Goal: Task Accomplishment & Management: Manage account settings

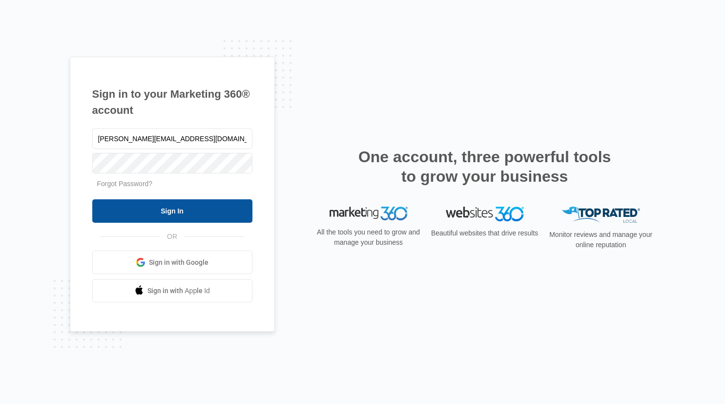
type input "[PERSON_NAME][EMAIL_ADDRESS][DOMAIN_NAME]"
click at [167, 210] on input "Sign In" at bounding box center [172, 210] width 160 height 23
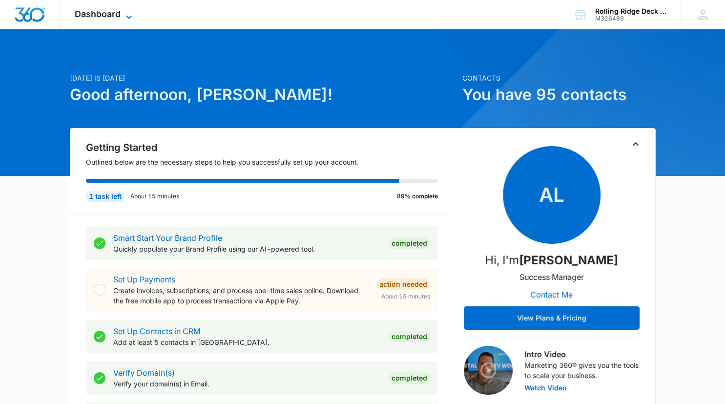
click at [110, 11] on span "Dashboard" at bounding box center [98, 14] width 46 height 10
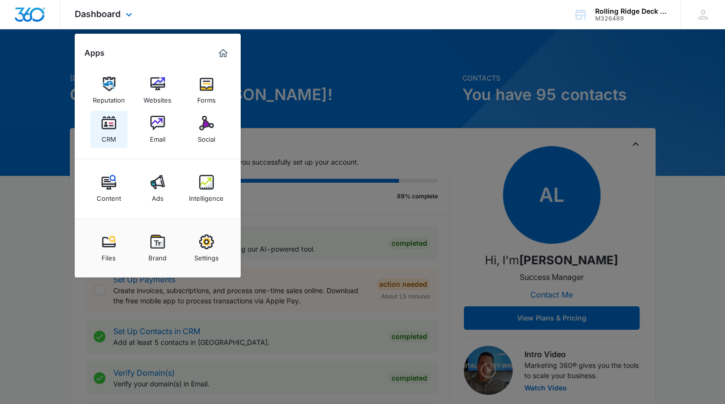
click at [108, 122] on img at bounding box center [109, 123] width 15 height 15
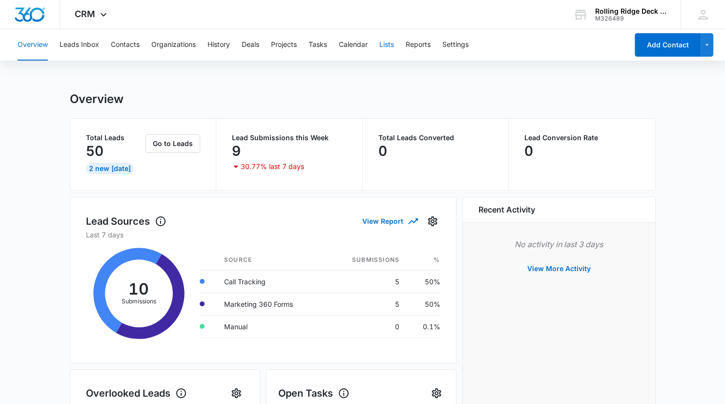
click at [393, 45] on button "Lists" at bounding box center [386, 44] width 15 height 31
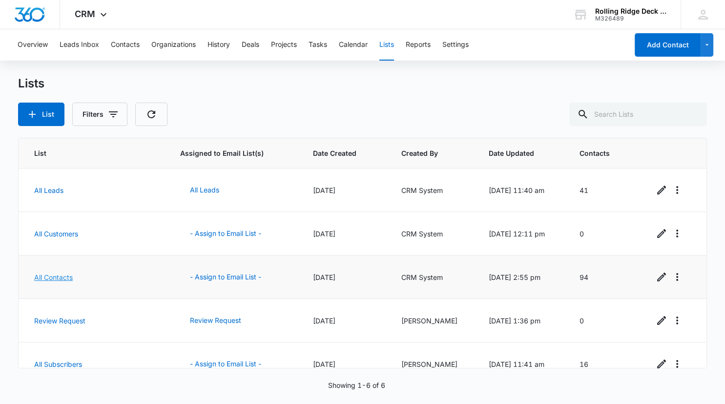
click at [55, 275] on link "All Contacts" at bounding box center [53, 277] width 39 height 8
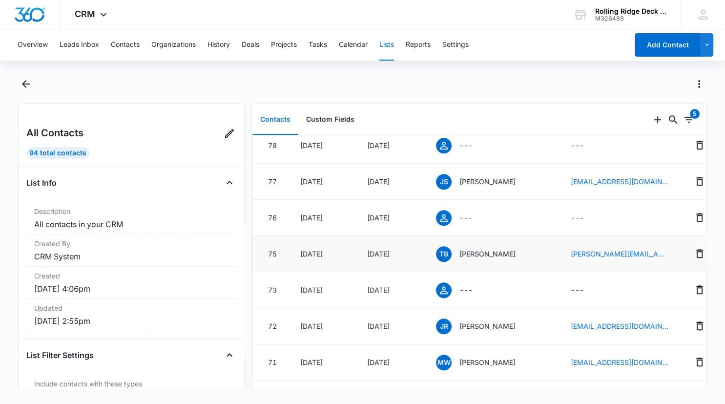
scroll to position [541, 0]
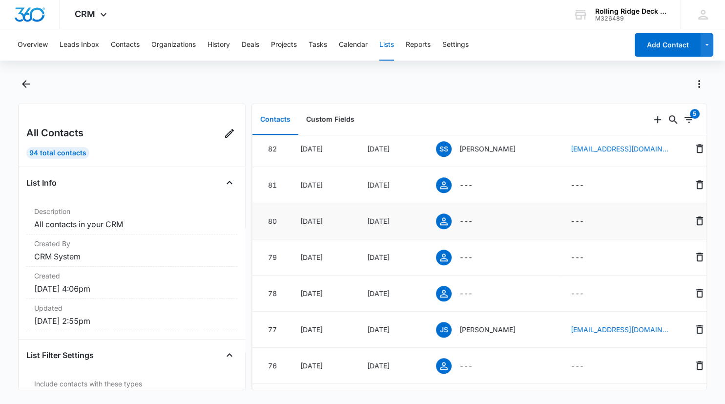
click at [445, 218] on icon at bounding box center [444, 221] width 8 height 8
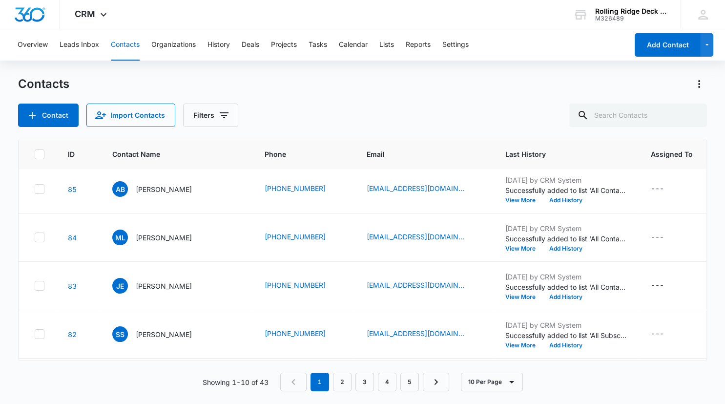
scroll to position [499, 0]
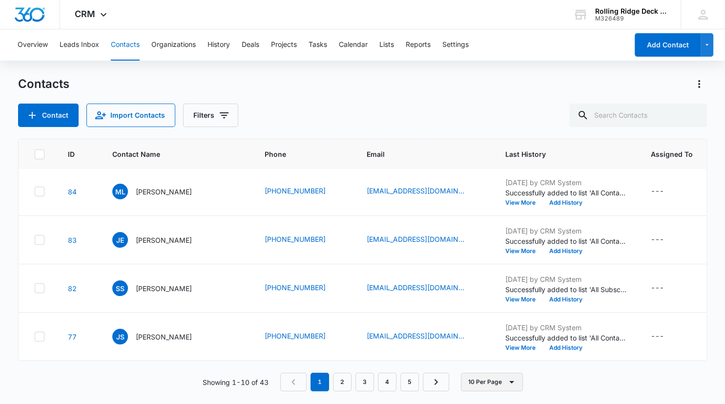
click at [484, 379] on button "10 Per Page" at bounding box center [492, 381] width 62 height 19
click at [485, 353] on div "50 Per Page" at bounding box center [493, 352] width 40 height 7
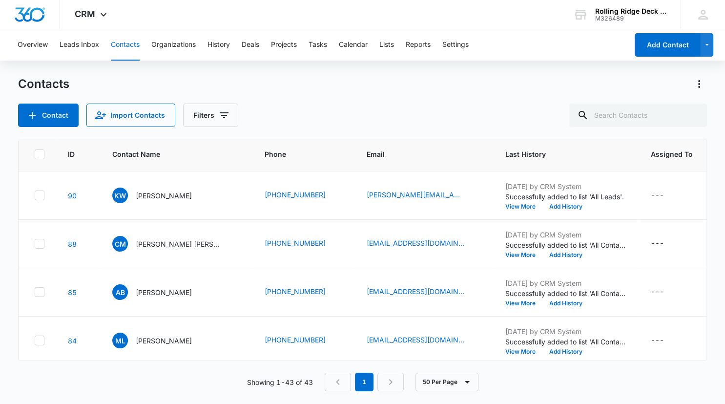
scroll to position [147, 0]
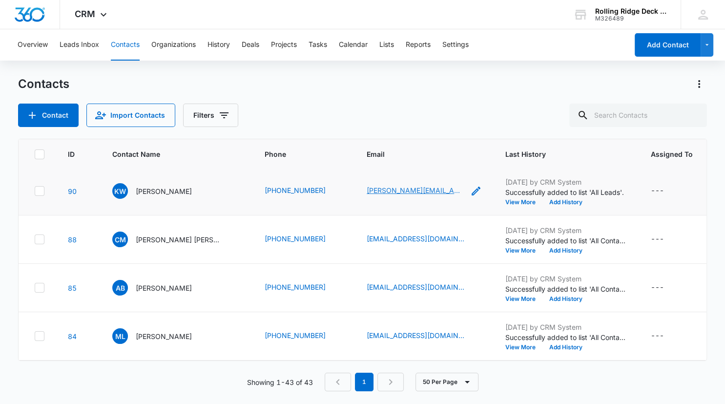
click at [436, 195] on link "Kate.waxman@theprofessionalpage.com" at bounding box center [416, 190] width 98 height 10
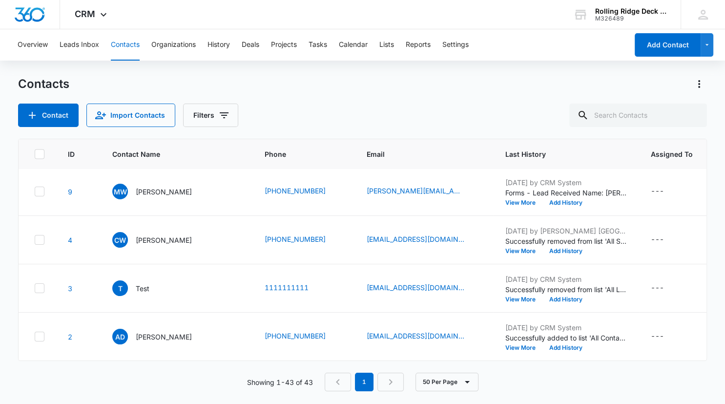
scroll to position [2214, 0]
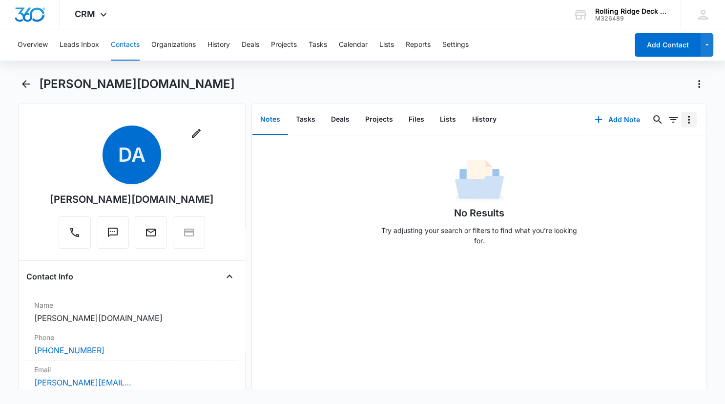
click at [691, 123] on icon "Overflow Menu" at bounding box center [689, 120] width 12 height 12
click at [24, 82] on icon "Back" at bounding box center [26, 84] width 8 height 8
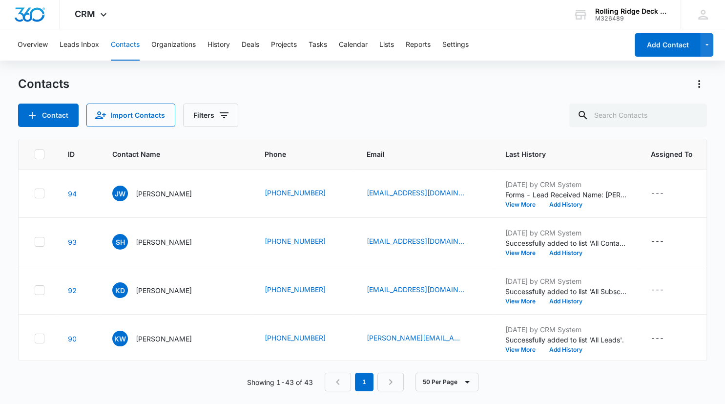
scroll to position [2214, 0]
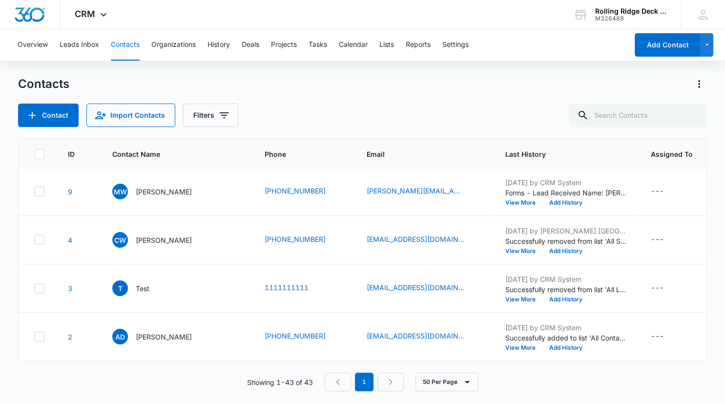
checkbox input "true"
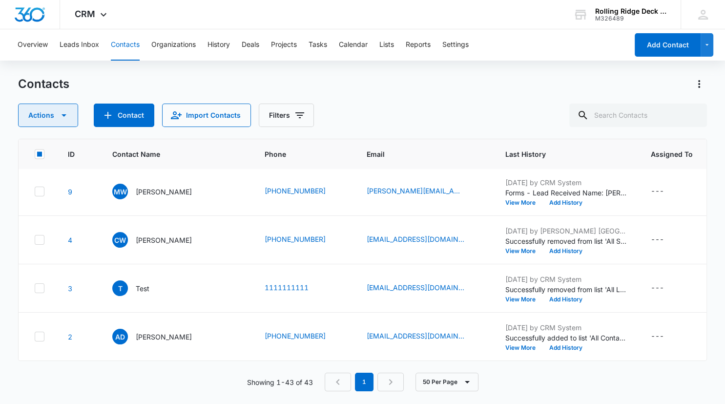
click at [67, 115] on icon "button" at bounding box center [64, 115] width 12 height 12
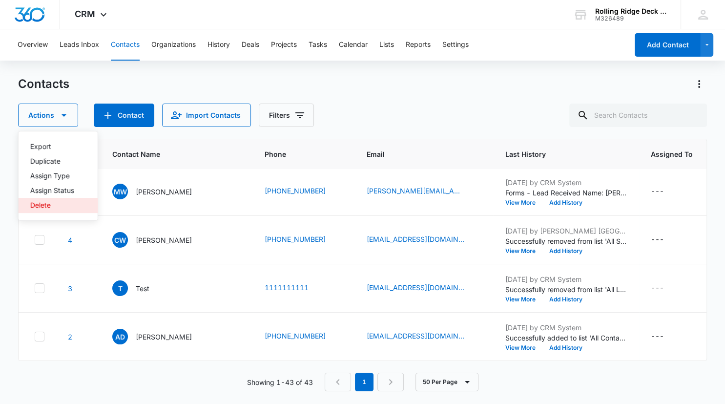
click at [49, 205] on div "Delete" at bounding box center [52, 205] width 44 height 7
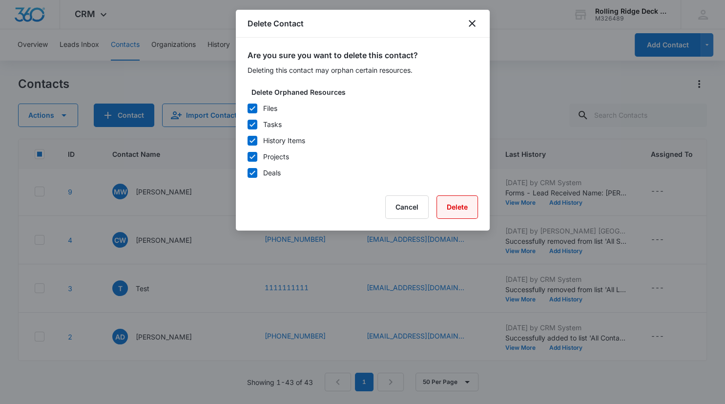
click at [460, 205] on button "Delete" at bounding box center [456, 206] width 41 height 23
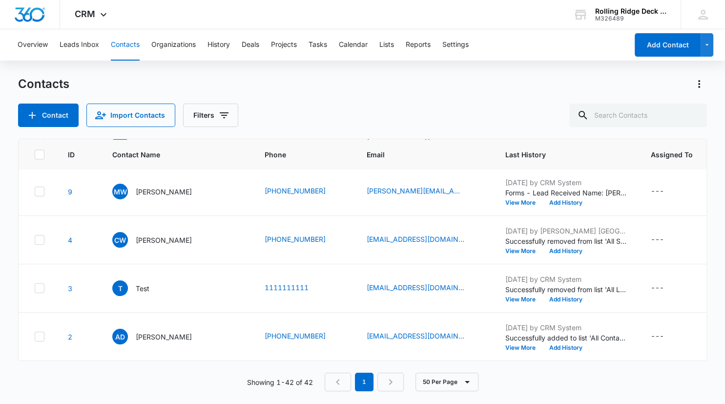
scroll to position [2685, 0]
click at [41, 290] on icon at bounding box center [39, 288] width 9 height 9
click at [35, 288] on input "checkbox" at bounding box center [34, 288] width 0 height 0
checkbox input "true"
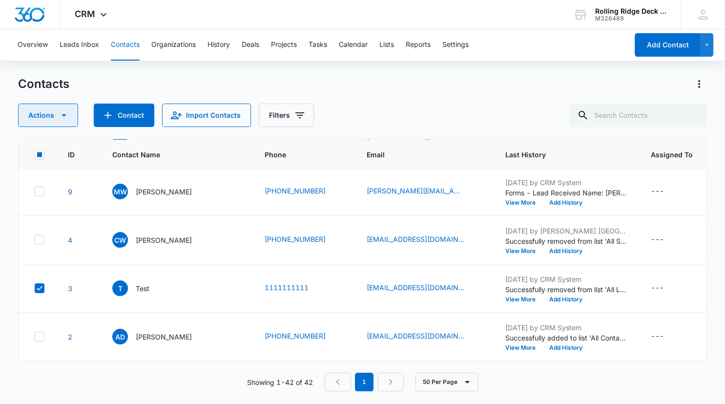
click at [62, 115] on icon "button" at bounding box center [64, 115] width 5 height 2
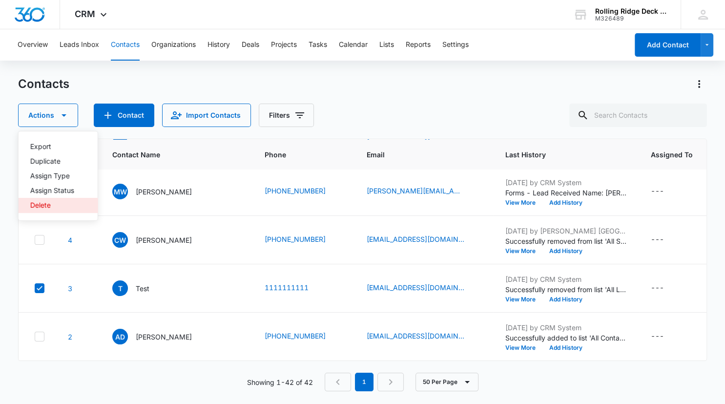
click at [43, 204] on div "Delete" at bounding box center [52, 205] width 44 height 7
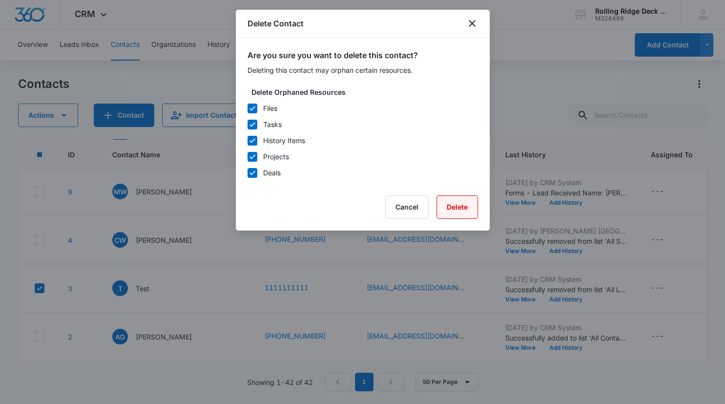
click at [463, 207] on button "Delete" at bounding box center [456, 206] width 41 height 23
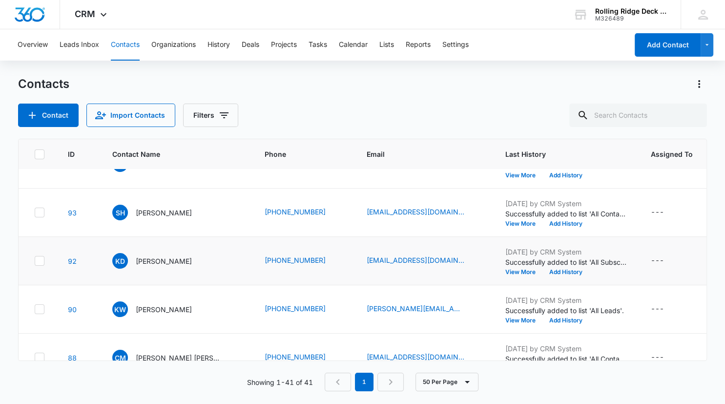
scroll to position [0, 0]
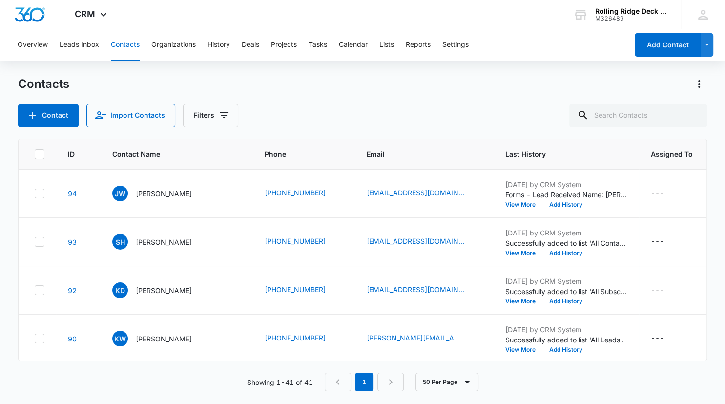
click at [127, 45] on button "Contacts" at bounding box center [125, 44] width 29 height 31
click at [391, 44] on button "Lists" at bounding box center [386, 44] width 15 height 31
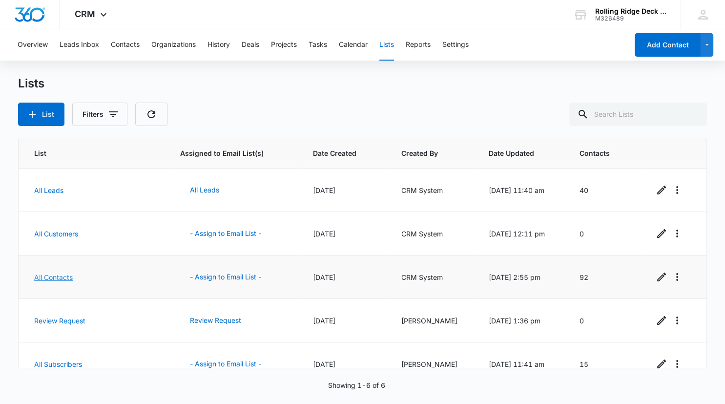
click at [62, 276] on link "All Contacts" at bounding box center [53, 277] width 39 height 8
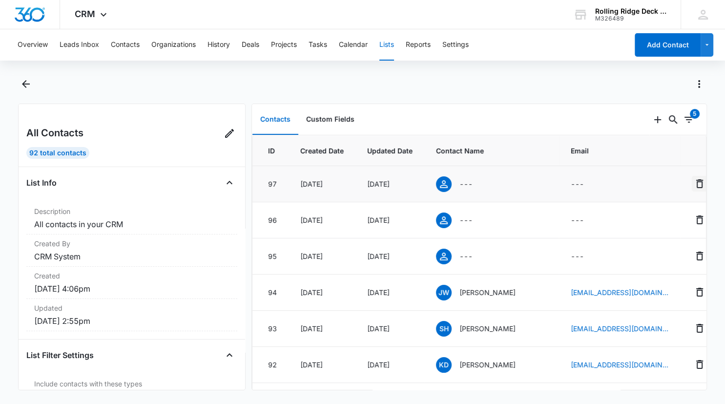
click at [694, 183] on icon "Remove" at bounding box center [700, 184] width 12 height 12
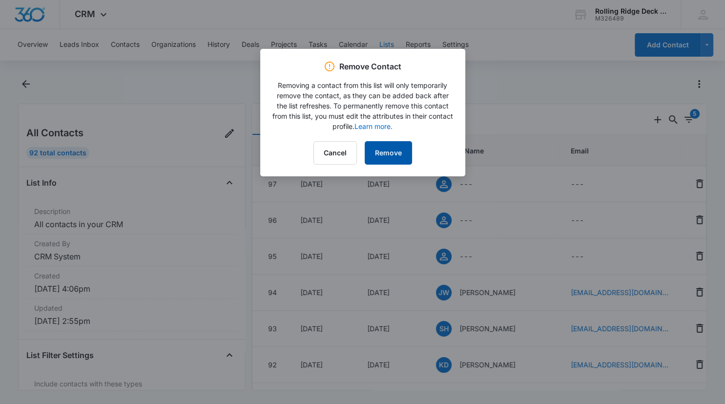
click at [391, 153] on button "Remove" at bounding box center [388, 152] width 47 height 23
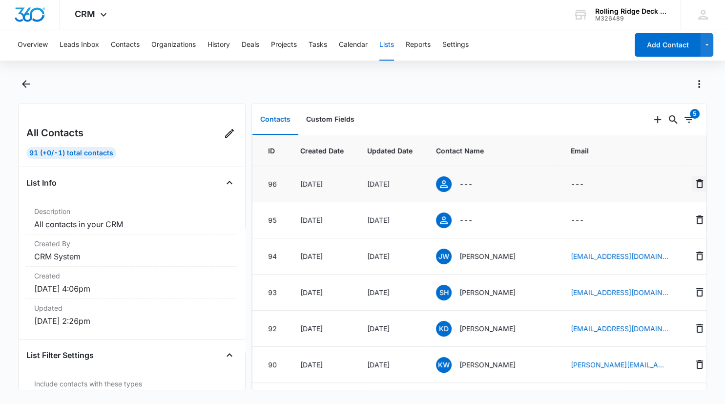
click at [694, 185] on icon "Remove" at bounding box center [700, 184] width 12 height 12
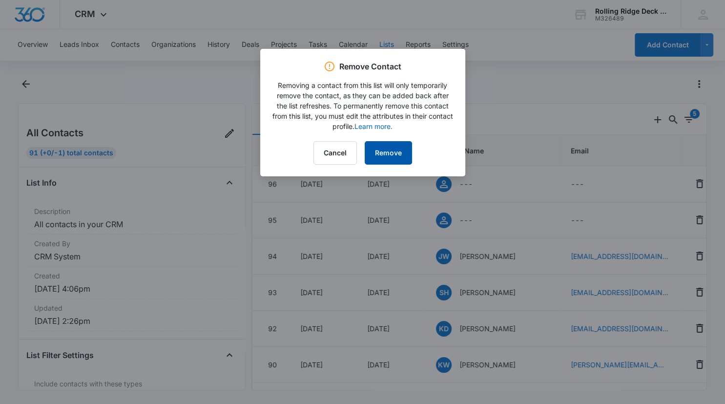
click at [395, 157] on button "Remove" at bounding box center [388, 152] width 47 height 23
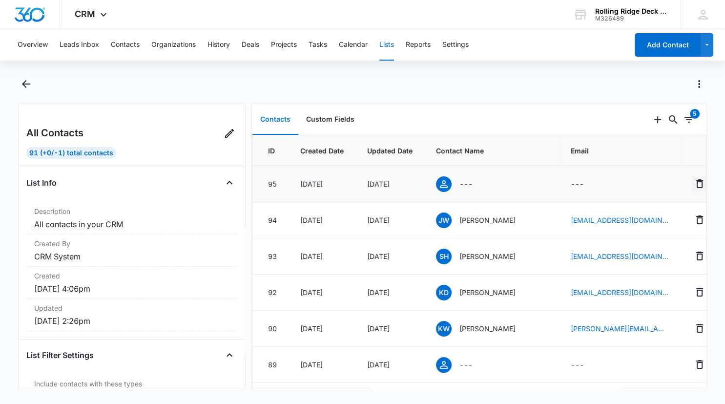
click at [694, 185] on icon "Remove" at bounding box center [700, 184] width 12 height 12
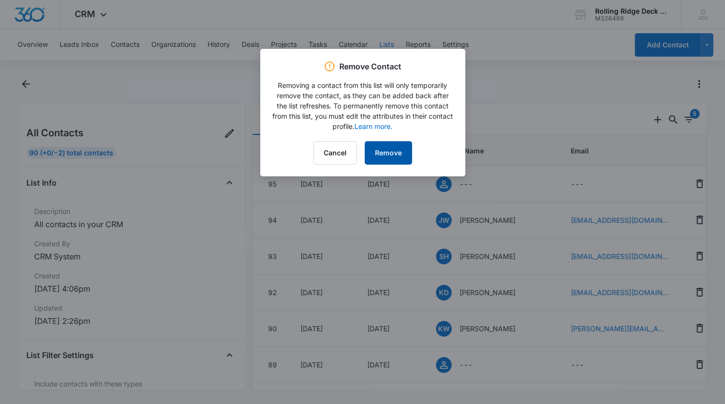
click at [381, 150] on button "Remove" at bounding box center [388, 152] width 47 height 23
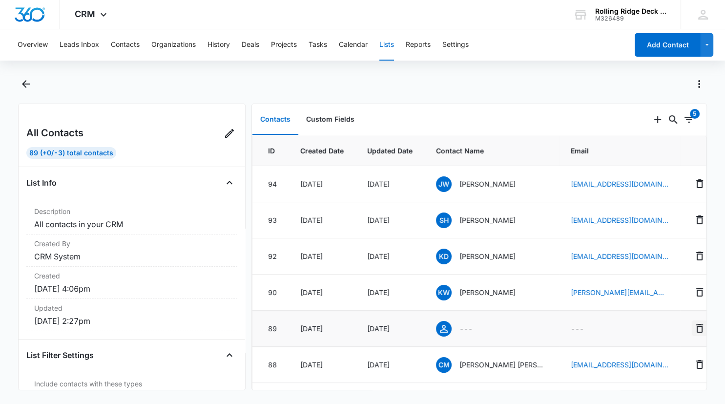
click at [694, 327] on icon "Remove" at bounding box center [700, 328] width 12 height 12
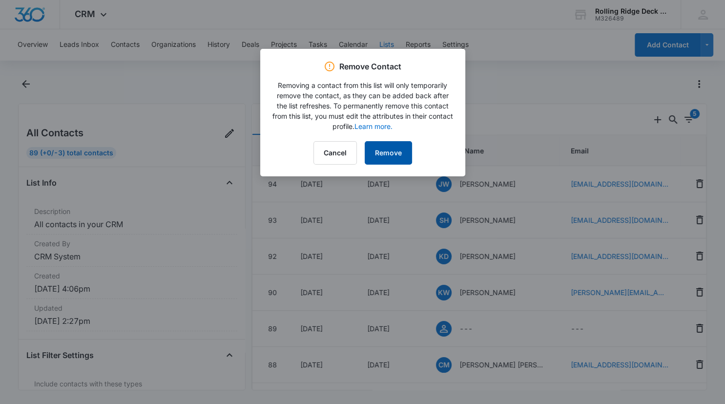
click at [384, 152] on button "Remove" at bounding box center [388, 152] width 47 height 23
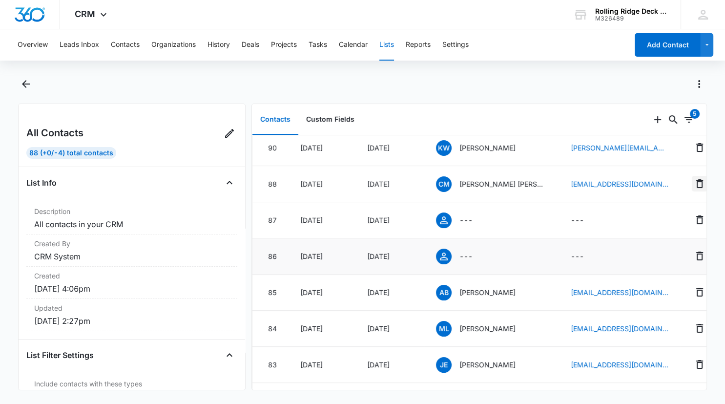
scroll to position [147, 0]
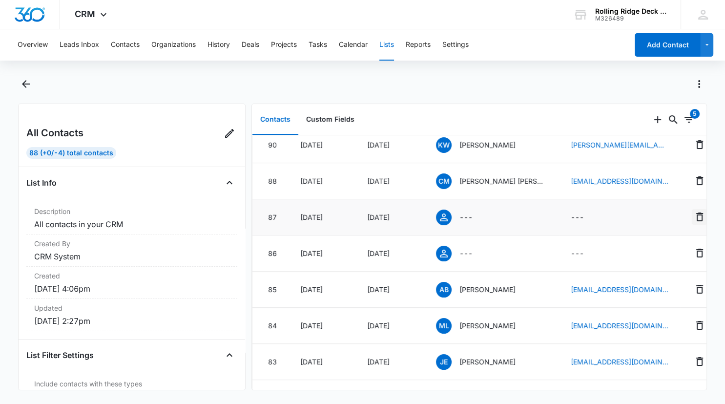
click at [694, 213] on icon "Remove" at bounding box center [700, 217] width 12 height 12
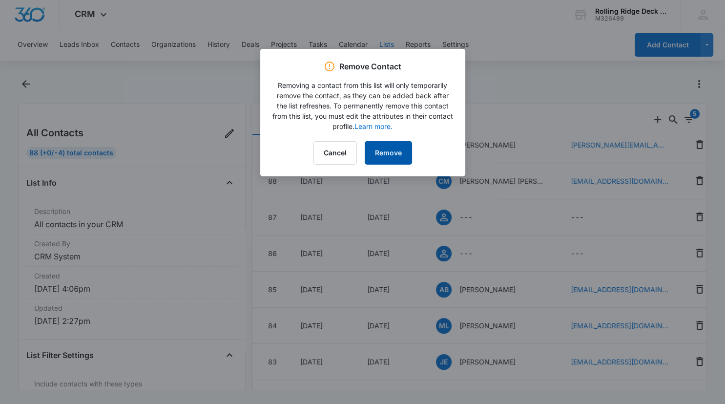
click at [382, 152] on button "Remove" at bounding box center [388, 152] width 47 height 23
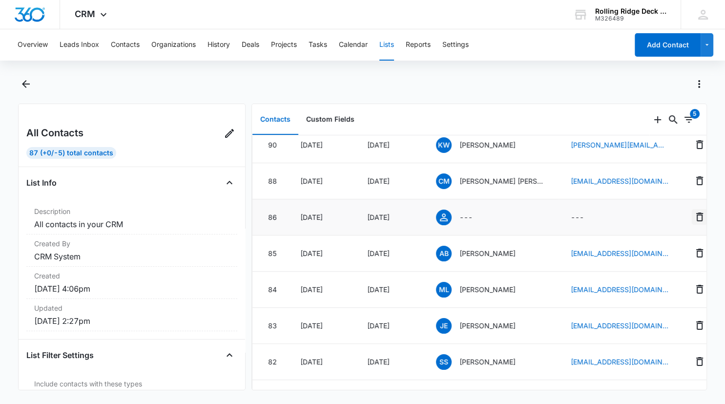
click at [694, 216] on icon "Remove" at bounding box center [700, 217] width 12 height 12
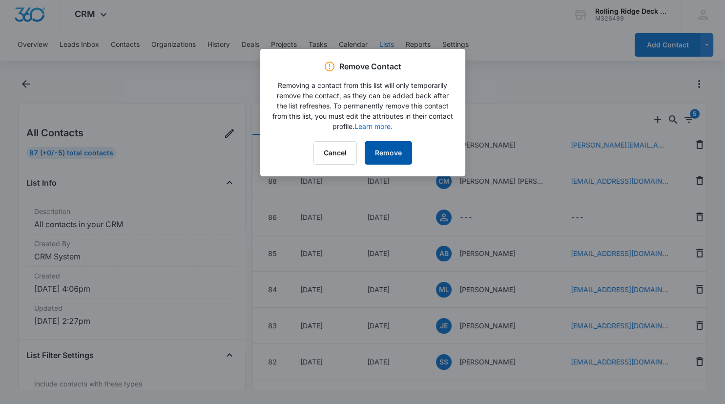
click at [389, 153] on button "Remove" at bounding box center [388, 152] width 47 height 23
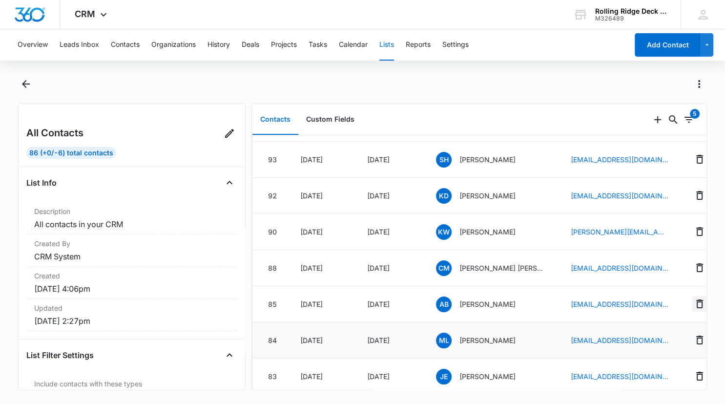
scroll to position [0, 0]
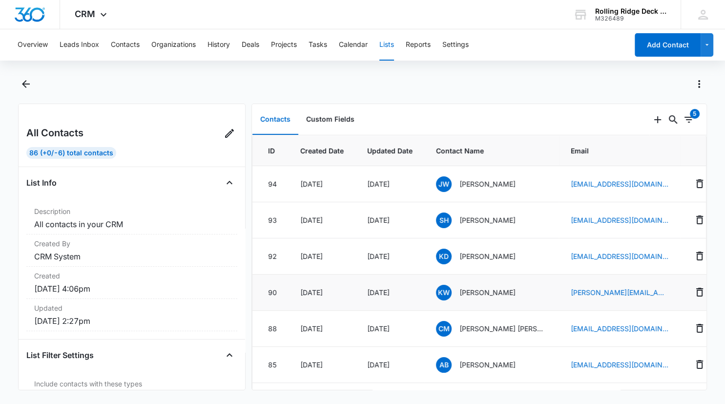
click at [473, 291] on p "Kate Waxman" at bounding box center [487, 292] width 56 height 10
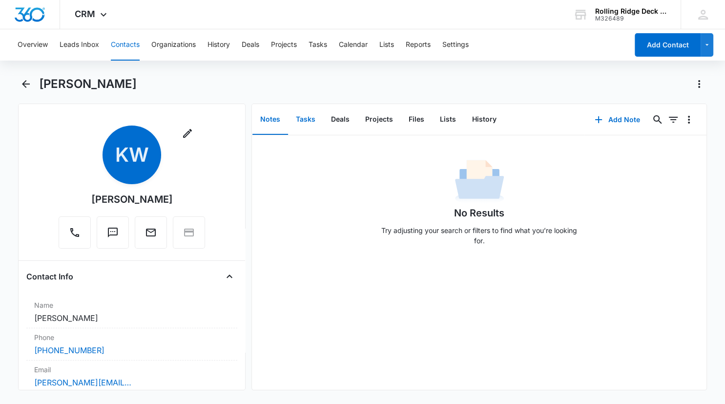
click at [308, 117] on button "Tasks" at bounding box center [305, 119] width 35 height 30
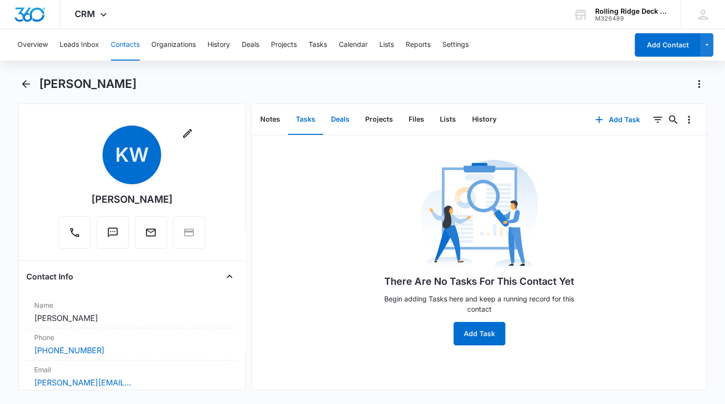
click at [344, 117] on button "Deals" at bounding box center [340, 119] width 34 height 30
click at [377, 118] on button "Projects" at bounding box center [378, 119] width 43 height 30
click at [418, 119] on button "Files" at bounding box center [416, 119] width 31 height 30
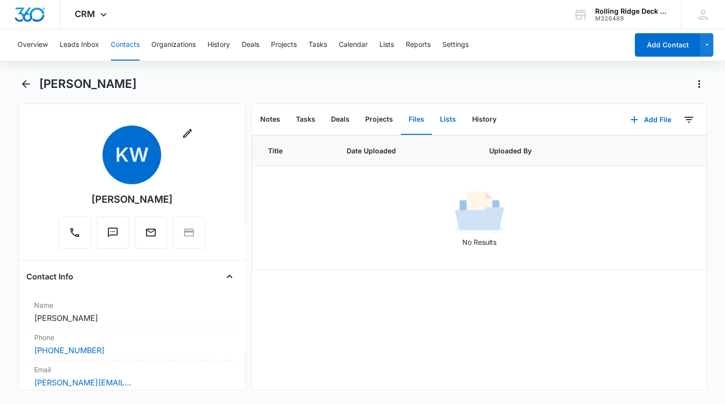
click at [449, 120] on button "Lists" at bounding box center [448, 119] width 32 height 30
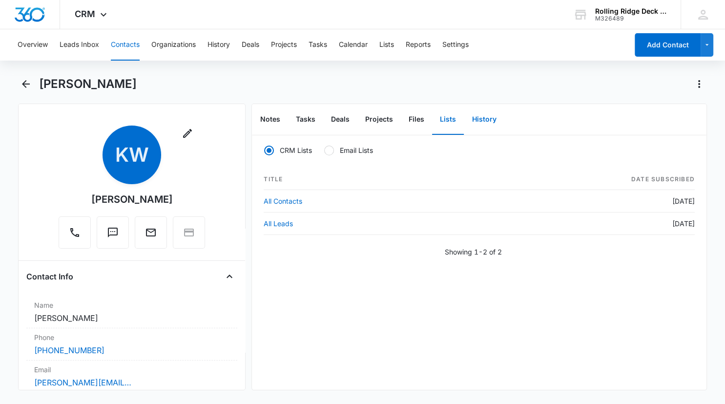
click at [482, 120] on button "History" at bounding box center [484, 119] width 40 height 30
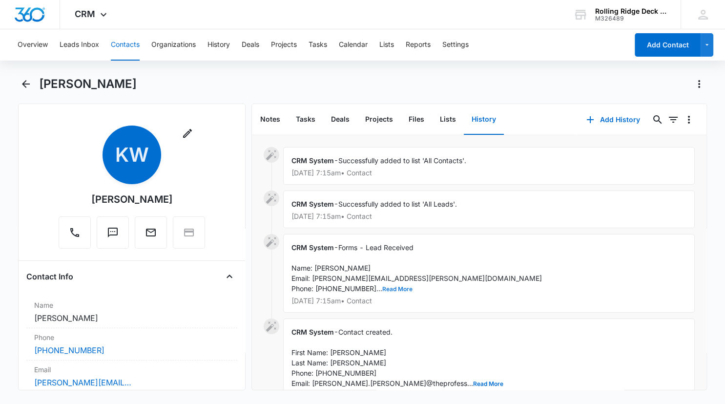
click at [382, 287] on button "Read More" at bounding box center [397, 289] width 30 height 6
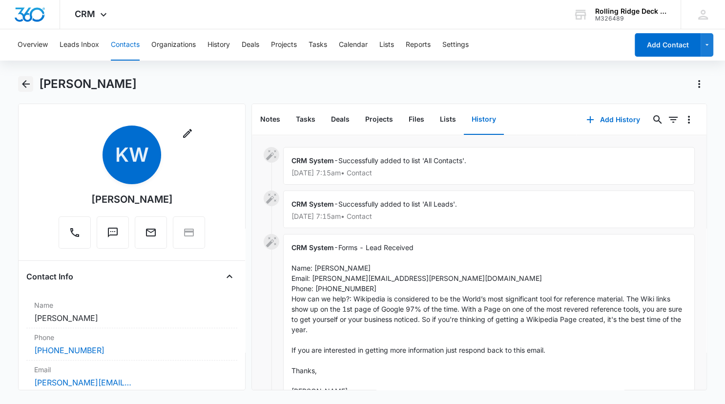
click at [23, 83] on icon "Back" at bounding box center [26, 84] width 8 height 8
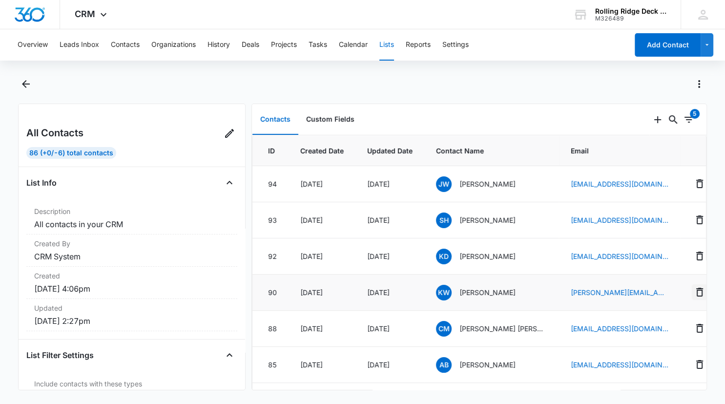
click at [695, 292] on icon "Remove" at bounding box center [700, 292] width 12 height 12
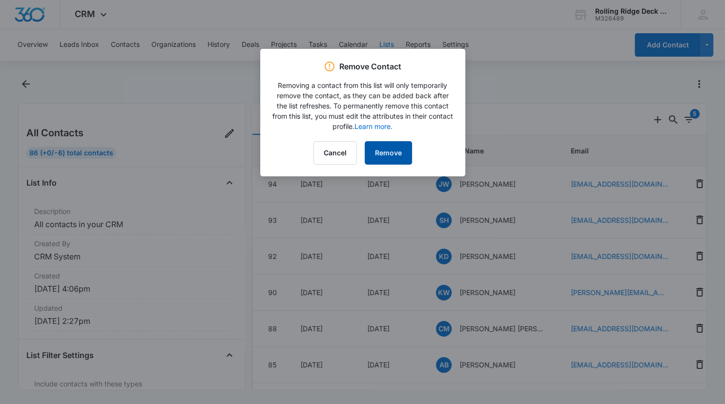
click at [391, 148] on button "Remove" at bounding box center [388, 152] width 47 height 23
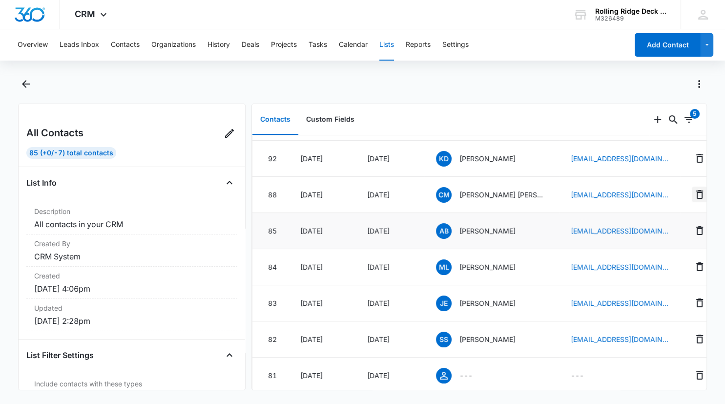
scroll to position [147, 0]
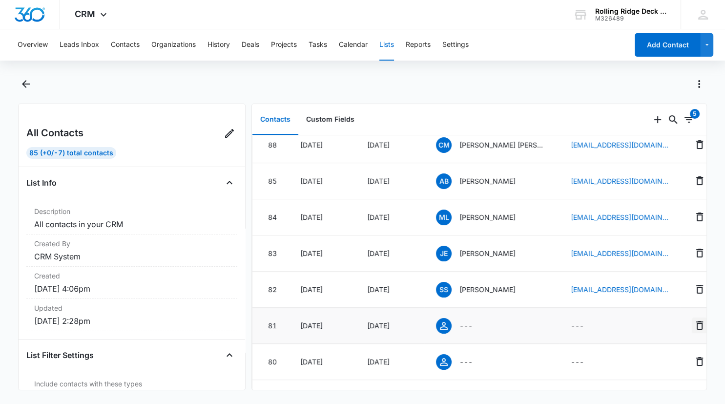
click at [694, 325] on icon "Remove" at bounding box center [700, 325] width 12 height 12
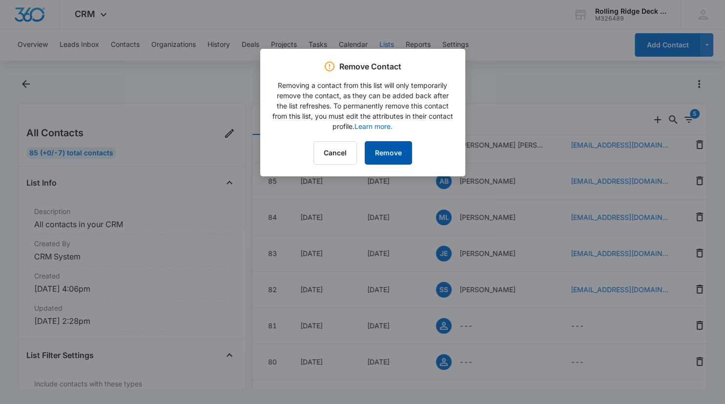
click at [390, 152] on button "Remove" at bounding box center [388, 152] width 47 height 23
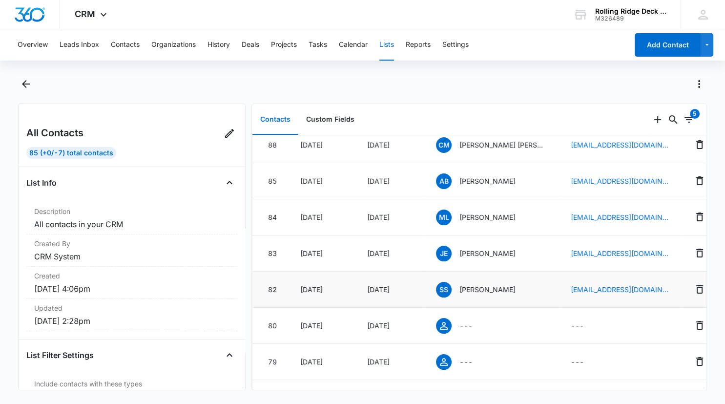
click at [489, 288] on p "Shani Stidham" at bounding box center [487, 289] width 56 height 10
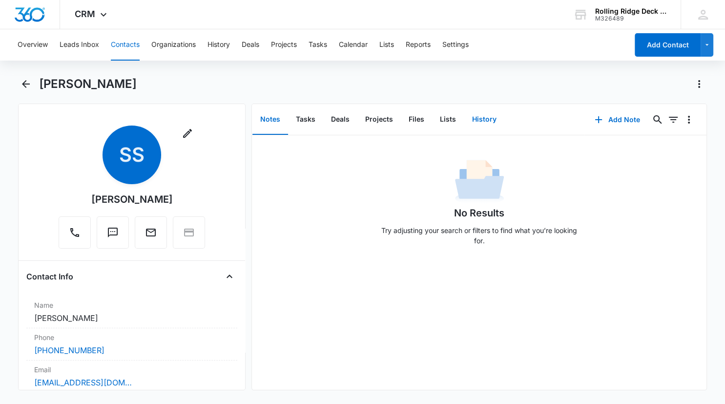
click at [483, 119] on button "History" at bounding box center [484, 119] width 40 height 30
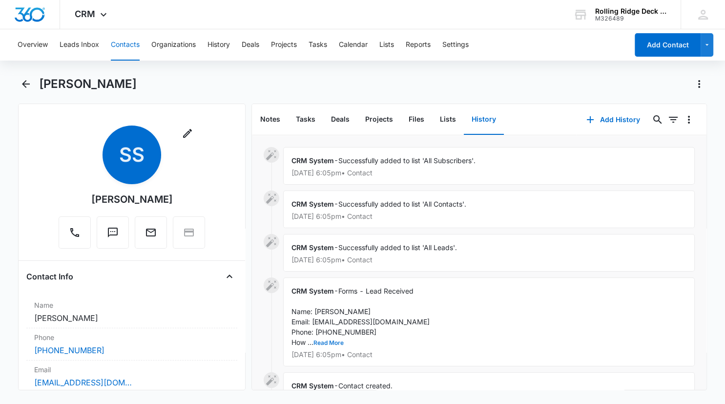
click at [334, 342] on button "Read More" at bounding box center [328, 343] width 30 height 6
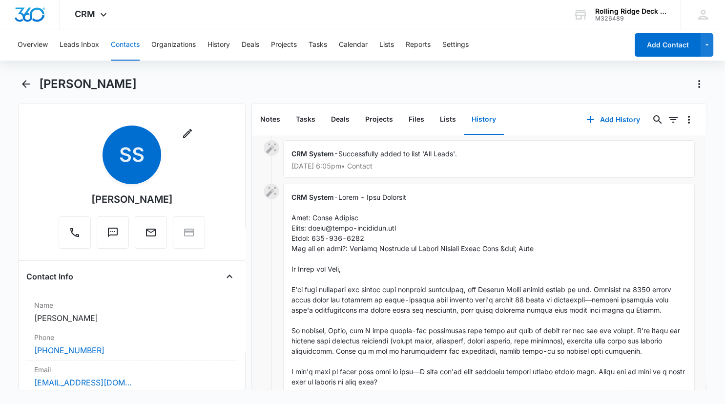
scroll to position [98, 0]
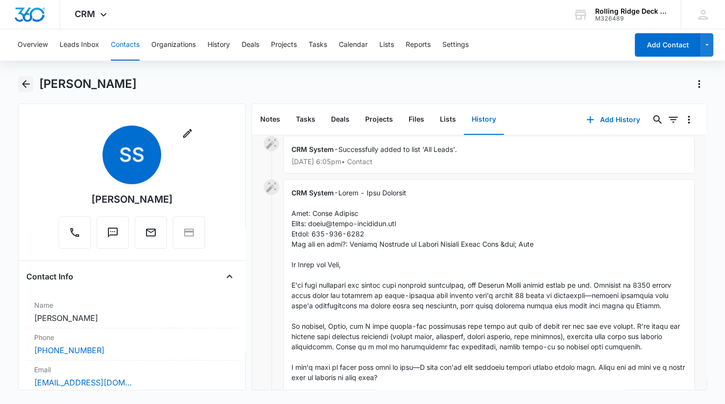
click at [23, 83] on icon "Back" at bounding box center [26, 84] width 8 height 8
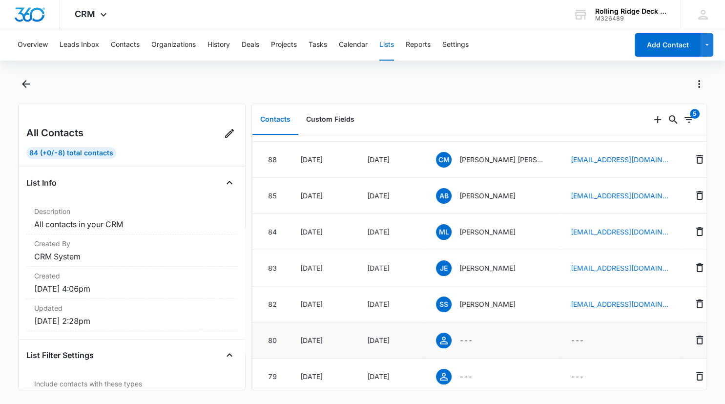
scroll to position [147, 0]
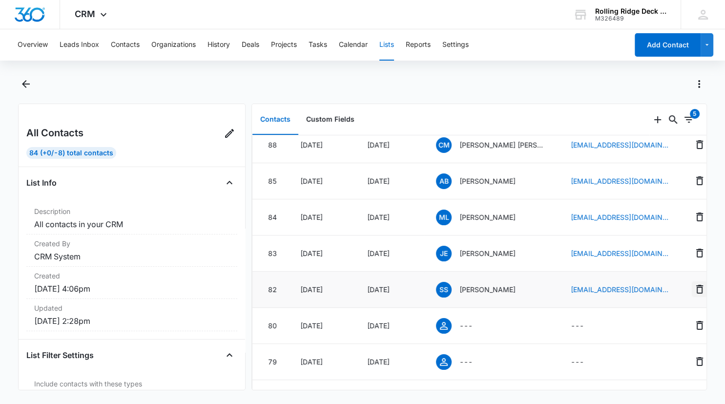
click at [694, 287] on icon "Remove" at bounding box center [700, 289] width 12 height 12
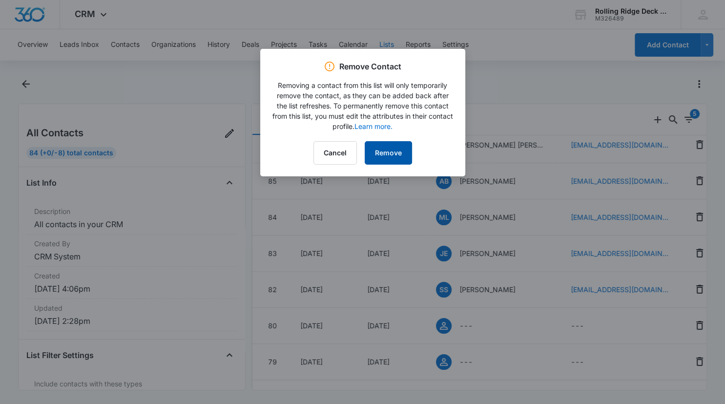
click at [386, 157] on button "Remove" at bounding box center [388, 152] width 47 height 23
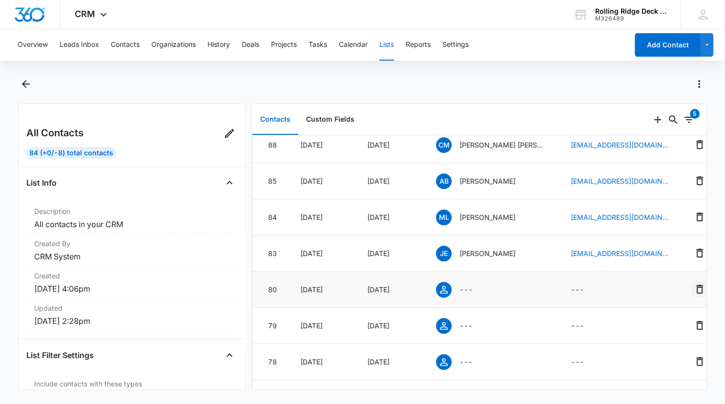
click at [694, 291] on icon "Remove" at bounding box center [700, 289] width 12 height 12
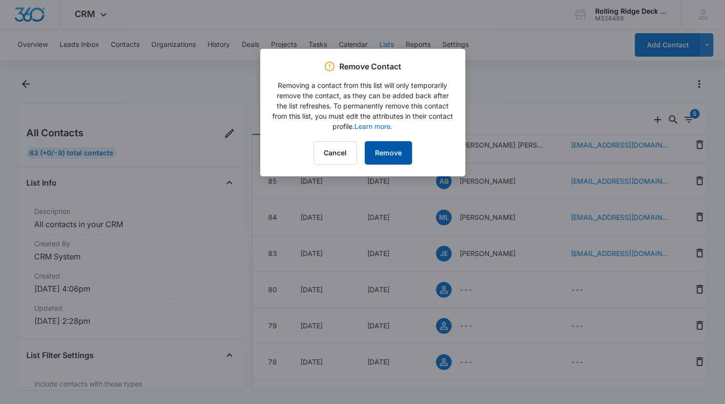
click at [410, 150] on button "Remove" at bounding box center [388, 152] width 47 height 23
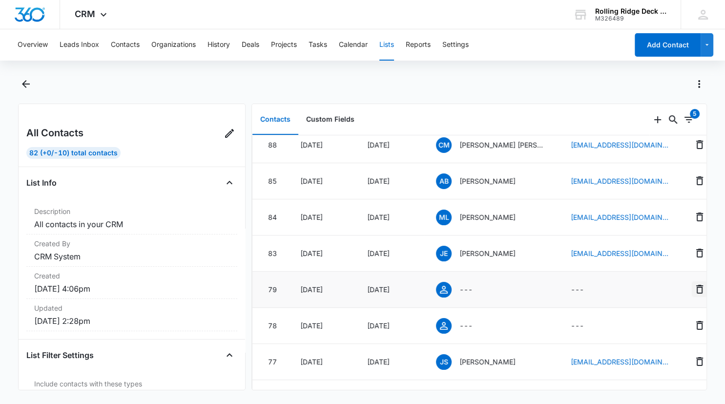
click at [694, 291] on icon "Remove" at bounding box center [700, 289] width 12 height 12
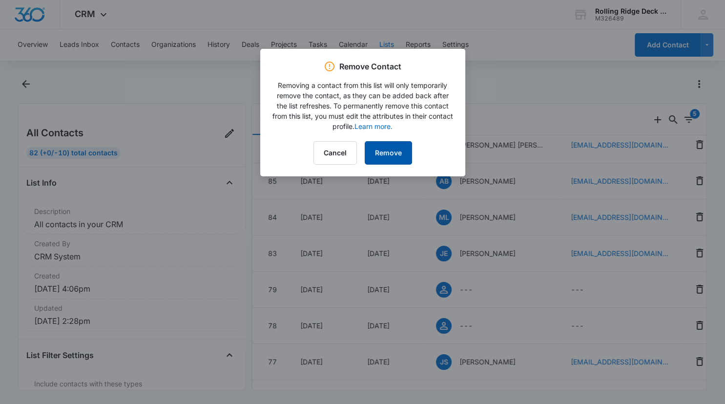
click at [402, 149] on button "Remove" at bounding box center [388, 152] width 47 height 23
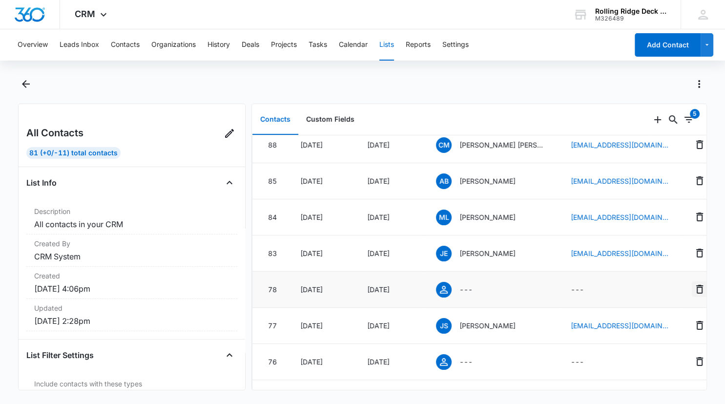
click at [694, 289] on icon "Remove" at bounding box center [700, 289] width 12 height 12
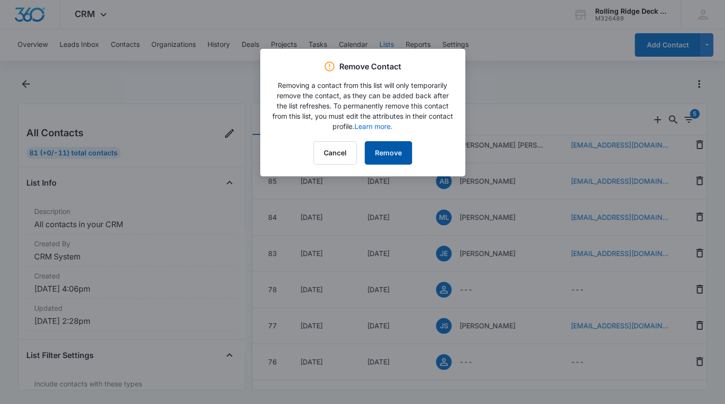
click at [395, 157] on button "Remove" at bounding box center [388, 152] width 47 height 23
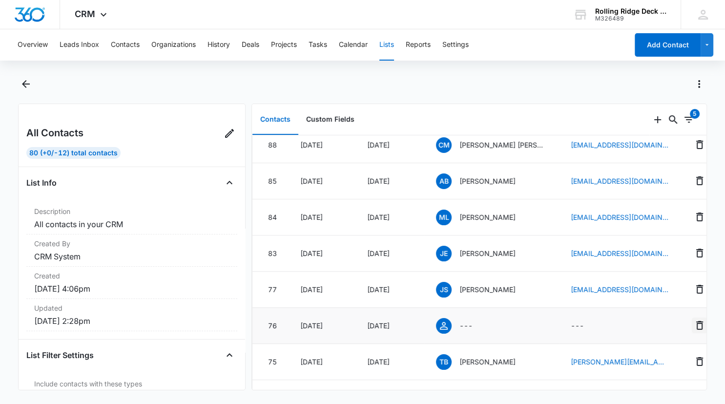
click at [694, 322] on icon "Remove" at bounding box center [700, 325] width 12 height 12
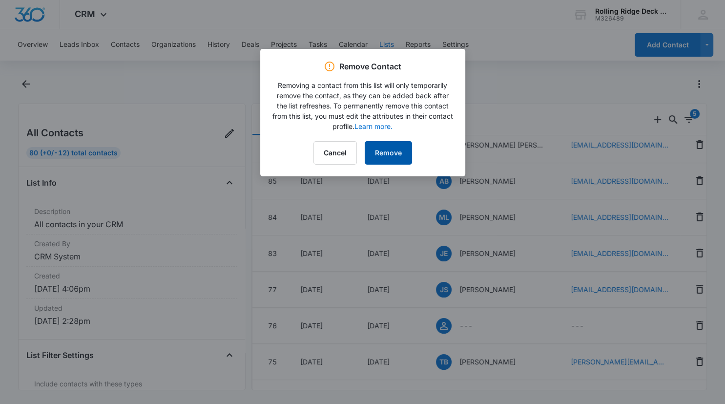
click at [387, 155] on button "Remove" at bounding box center [388, 152] width 47 height 23
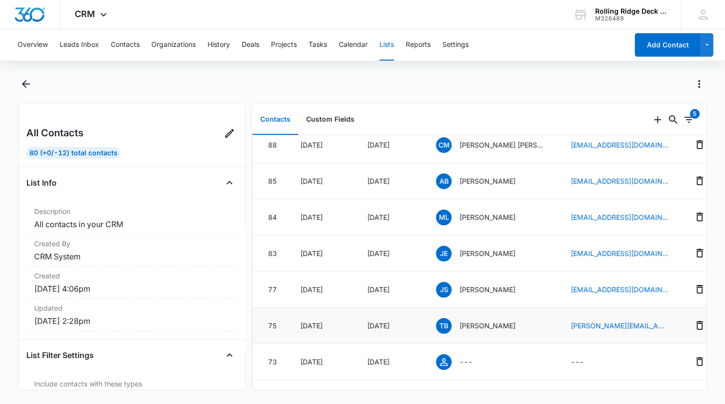
click at [478, 326] on p "Teresa Berry" at bounding box center [487, 325] width 56 height 10
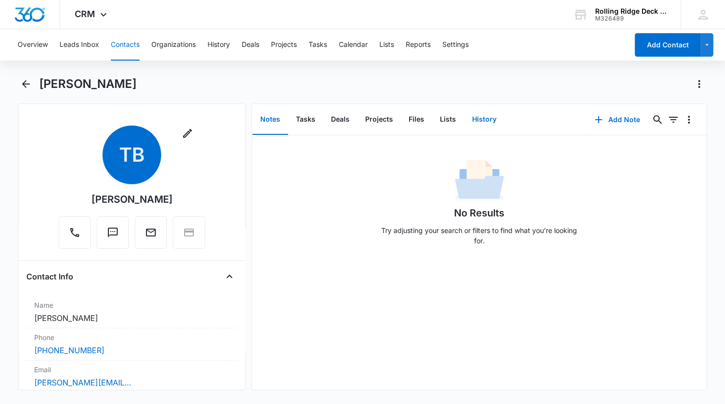
click at [479, 116] on button "History" at bounding box center [484, 119] width 40 height 30
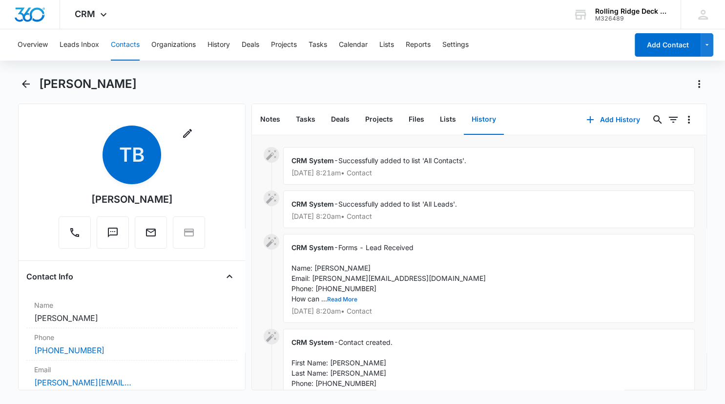
click at [342, 297] on button "Read More" at bounding box center [342, 299] width 30 height 6
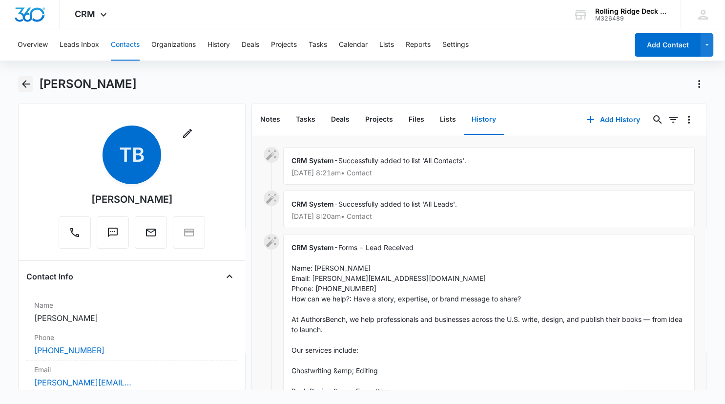
click at [22, 80] on icon "Back" at bounding box center [26, 84] width 12 height 12
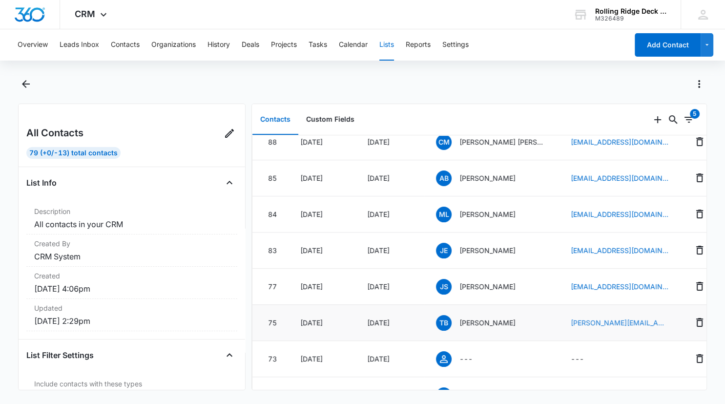
scroll to position [197, 0]
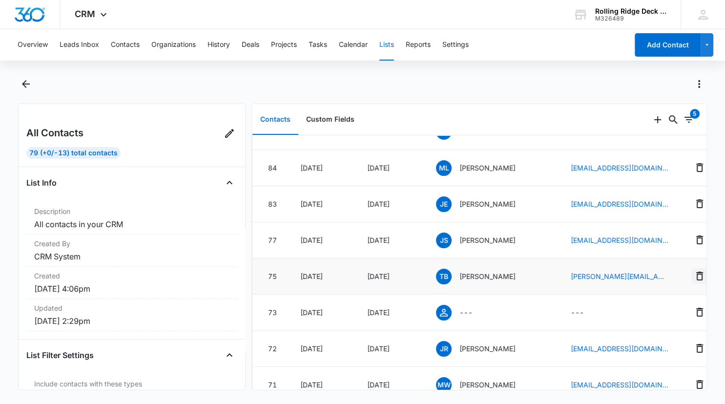
click at [694, 275] on icon "Remove" at bounding box center [700, 276] width 12 height 12
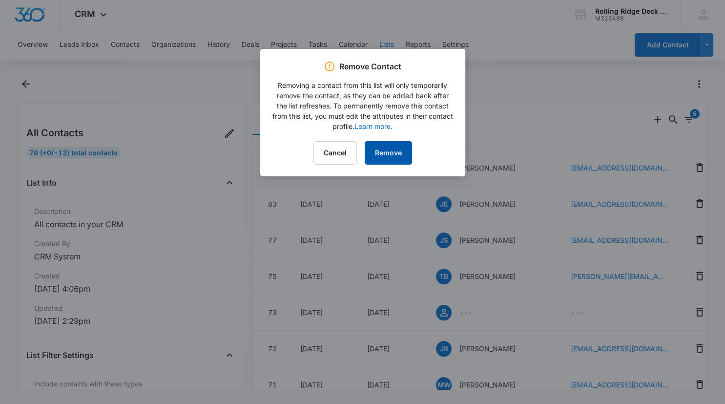
click at [397, 151] on button "Remove" at bounding box center [388, 152] width 47 height 23
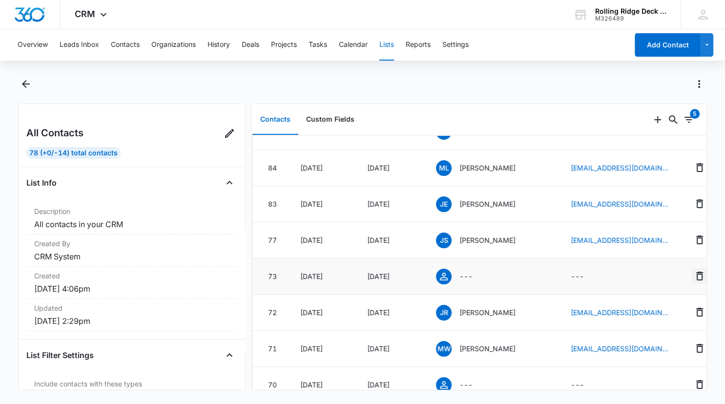
click at [694, 275] on icon "Remove" at bounding box center [700, 276] width 12 height 12
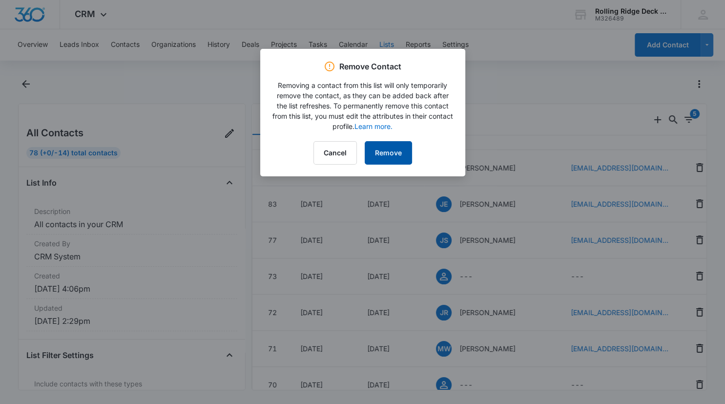
click at [389, 150] on button "Remove" at bounding box center [388, 152] width 47 height 23
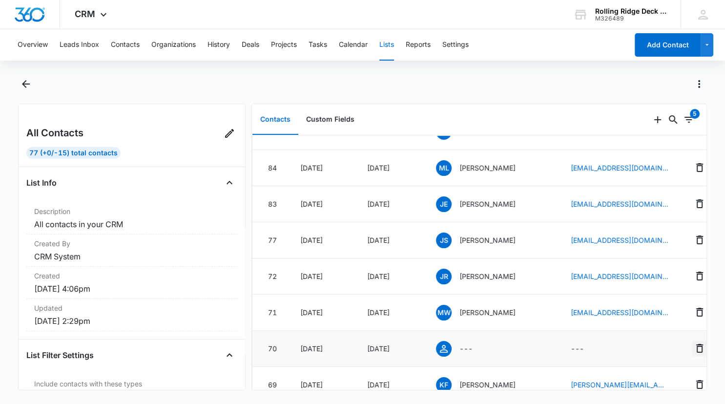
click at [696, 349] on icon "Remove" at bounding box center [699, 348] width 7 height 9
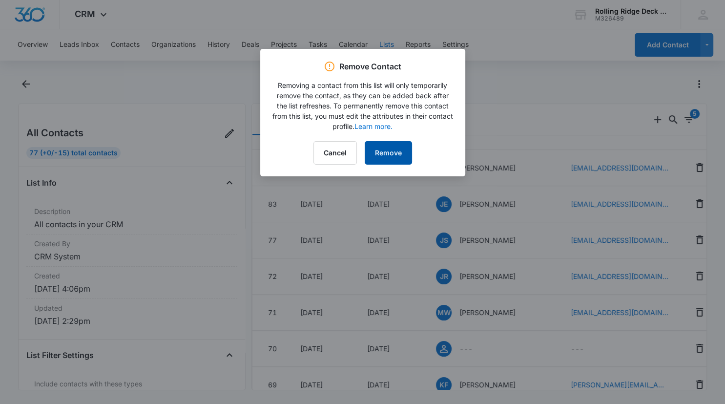
click at [383, 152] on button "Remove" at bounding box center [388, 152] width 47 height 23
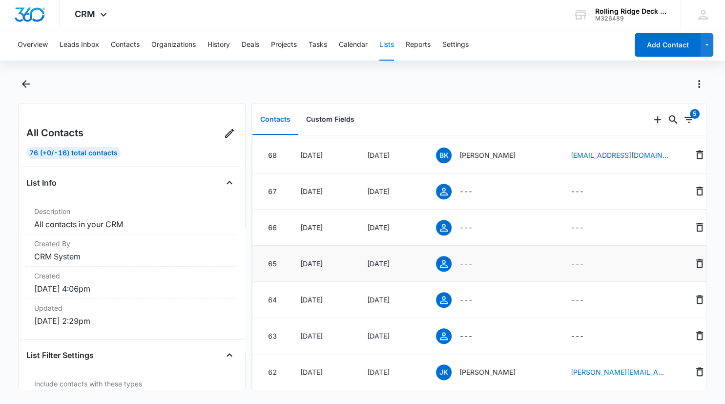
scroll to position [443, 0]
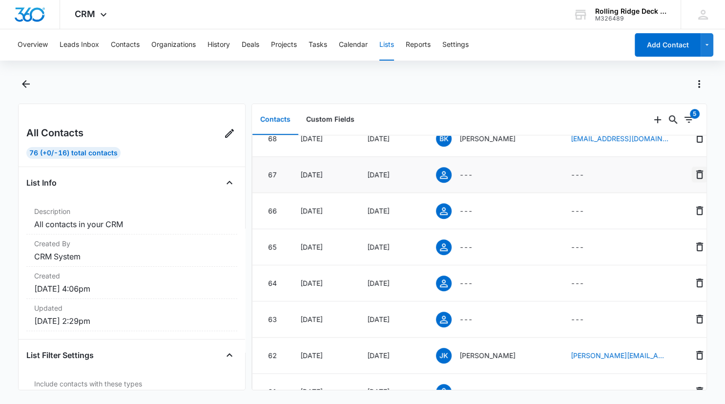
click at [694, 175] on icon "Remove" at bounding box center [700, 174] width 12 height 12
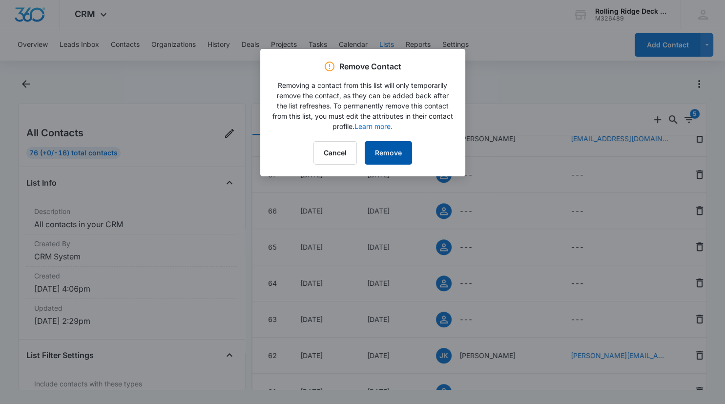
drag, startPoint x: 395, startPoint y: 152, endPoint x: 550, endPoint y: 151, distance: 154.2
click at [400, 152] on button "Remove" at bounding box center [388, 152] width 47 height 23
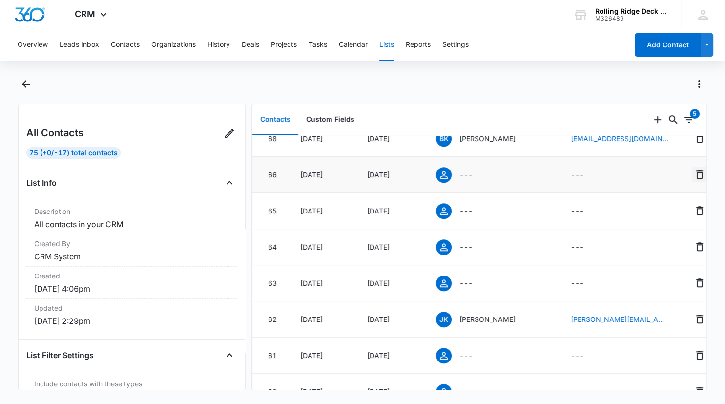
click at [696, 171] on icon "Remove" at bounding box center [699, 174] width 7 height 9
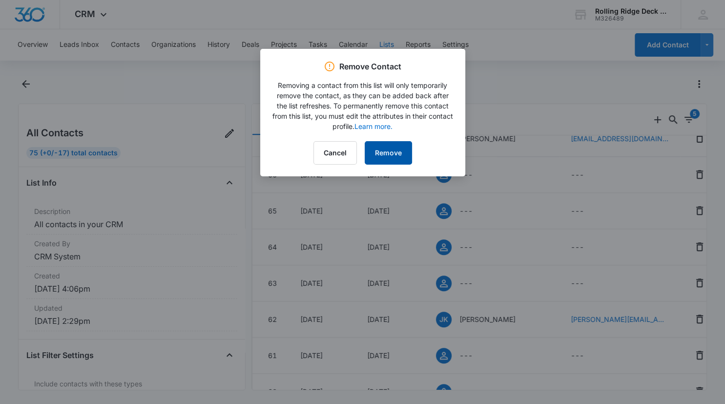
click at [391, 151] on button "Remove" at bounding box center [388, 152] width 47 height 23
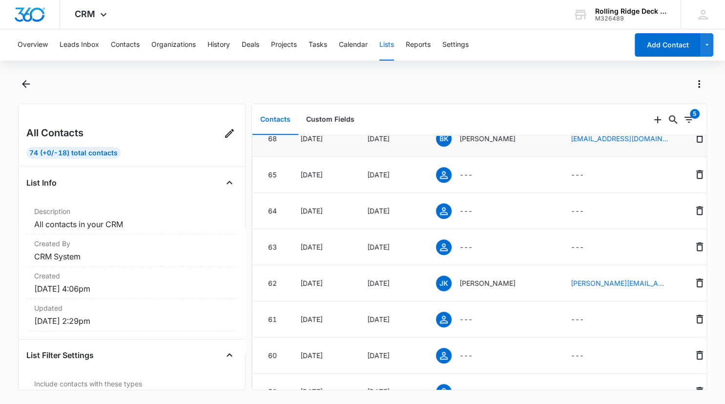
click at [484, 139] on p "Barbara King" at bounding box center [487, 138] width 56 height 10
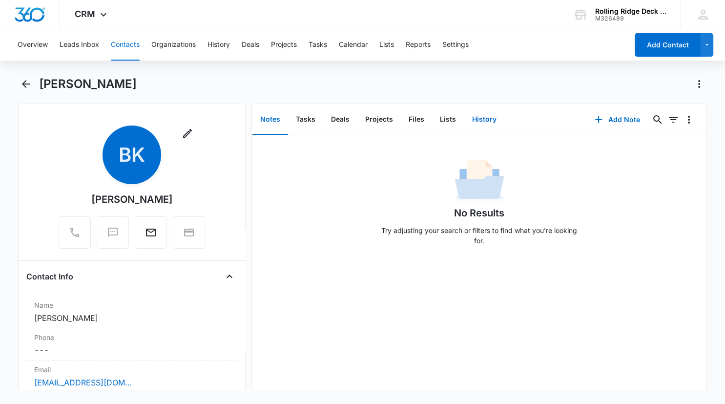
click at [481, 118] on button "History" at bounding box center [484, 119] width 40 height 30
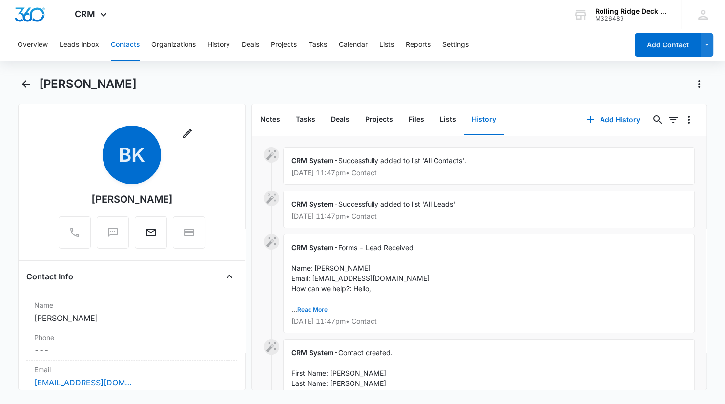
click at [317, 309] on button "Read More" at bounding box center [312, 310] width 30 height 6
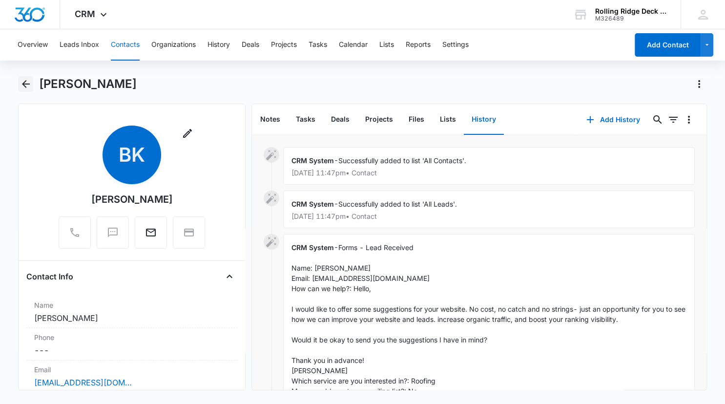
click at [28, 82] on icon "Back" at bounding box center [26, 84] width 12 height 12
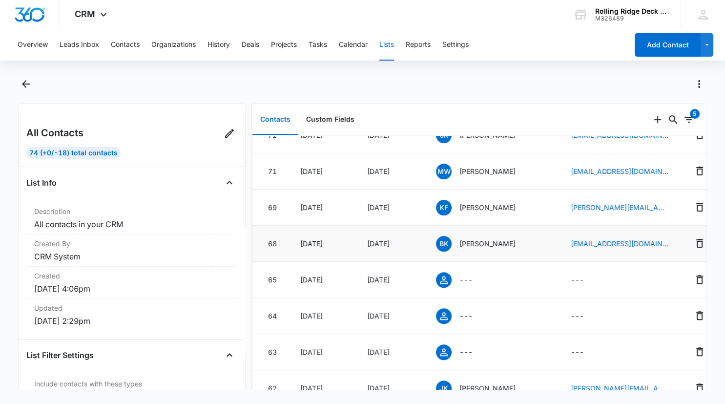
scroll to position [344, 0]
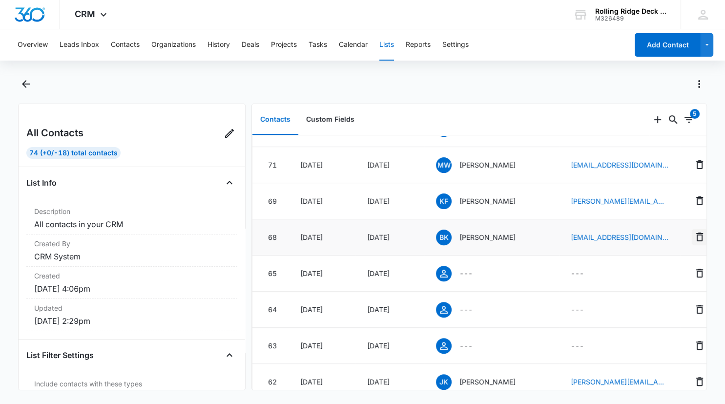
click at [694, 238] on icon "Remove" at bounding box center [700, 237] width 12 height 12
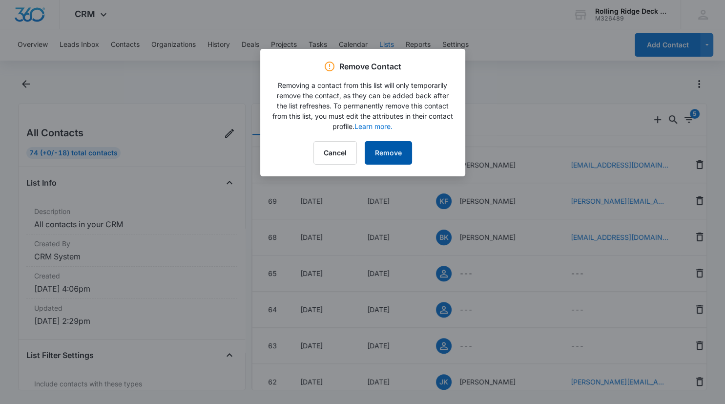
click at [390, 156] on button "Remove" at bounding box center [388, 152] width 47 height 23
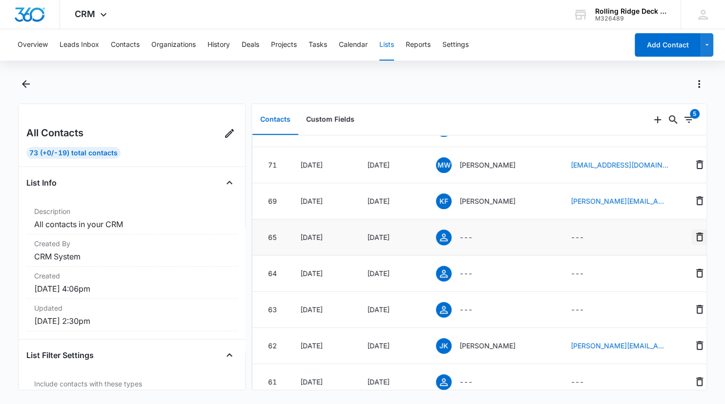
click at [694, 234] on icon "Remove" at bounding box center [700, 237] width 12 height 12
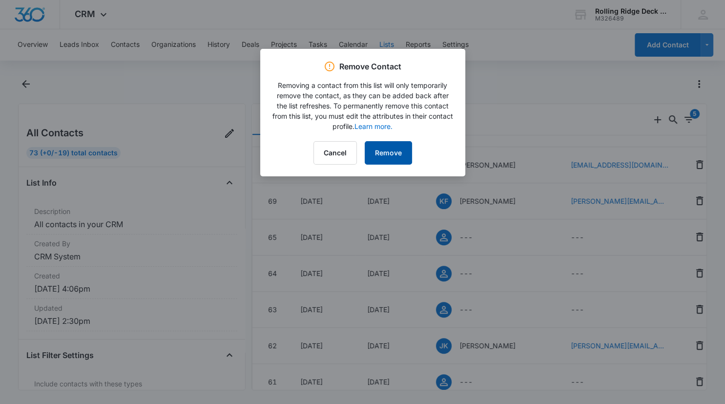
click at [387, 153] on button "Remove" at bounding box center [388, 152] width 47 height 23
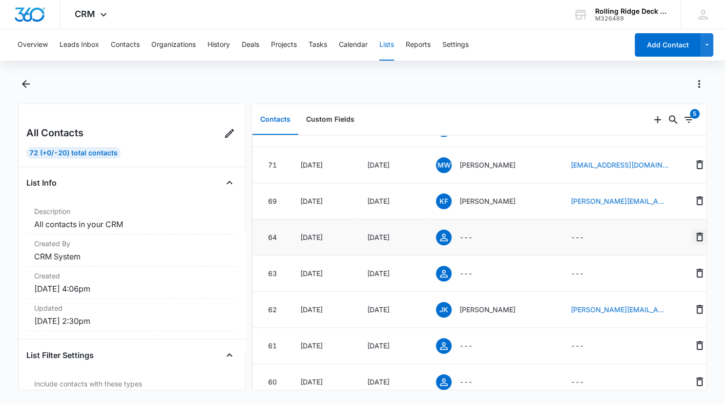
click at [694, 235] on icon "Remove" at bounding box center [700, 237] width 12 height 12
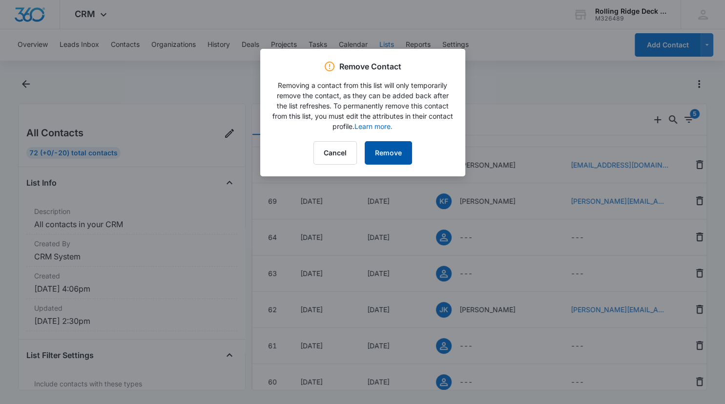
click at [384, 155] on button "Remove" at bounding box center [388, 152] width 47 height 23
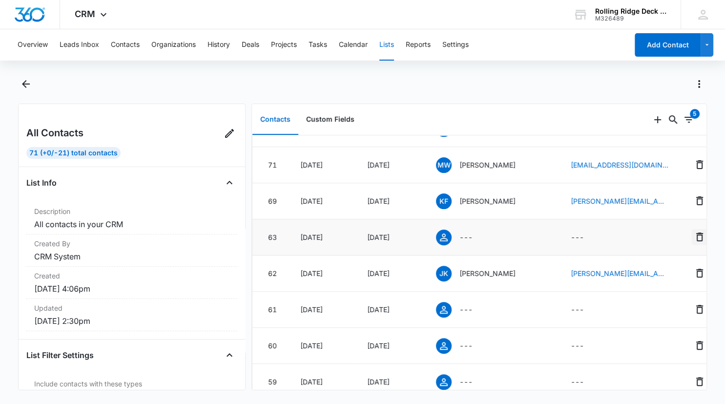
click at [694, 238] on icon "Remove" at bounding box center [700, 237] width 12 height 12
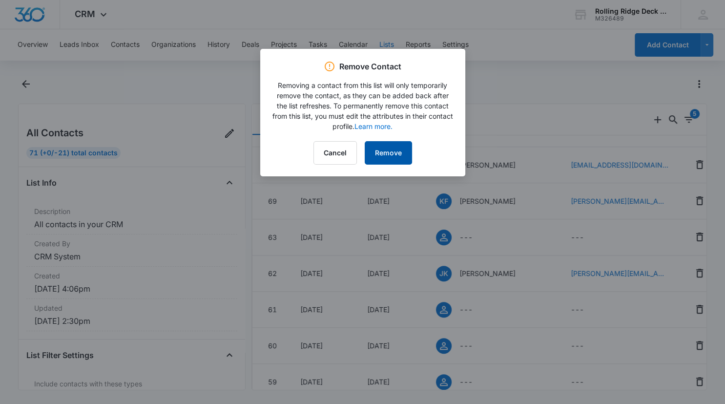
click at [401, 150] on button "Remove" at bounding box center [388, 152] width 47 height 23
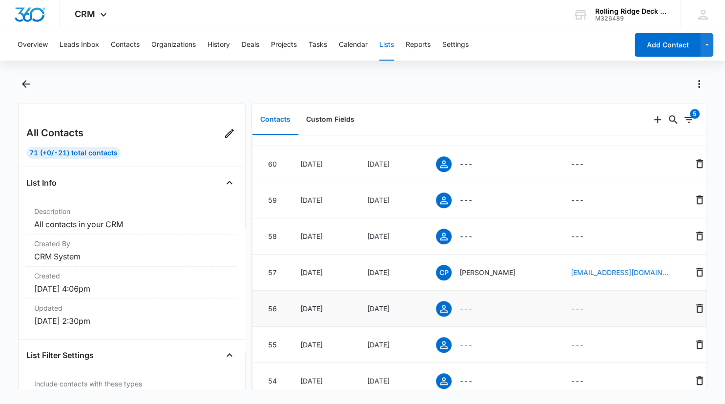
scroll to position [492, 0]
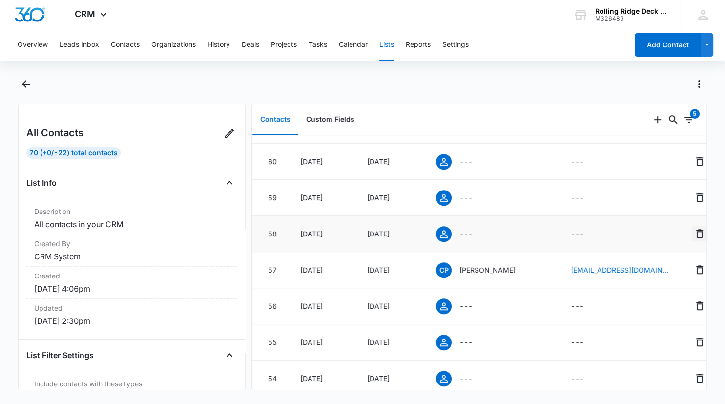
click at [696, 232] on icon "Remove" at bounding box center [699, 233] width 7 height 9
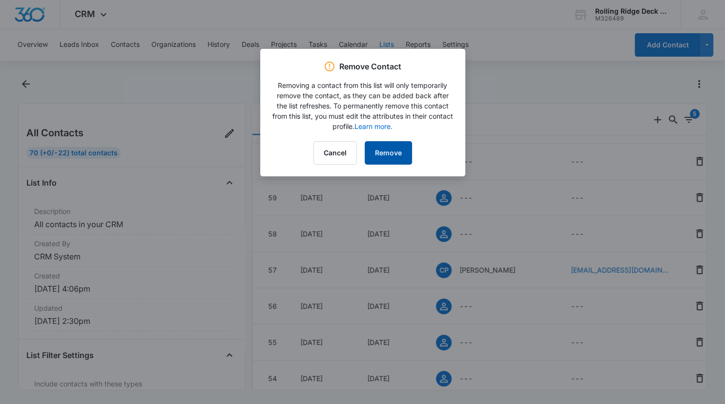
click at [387, 152] on button "Remove" at bounding box center [388, 152] width 47 height 23
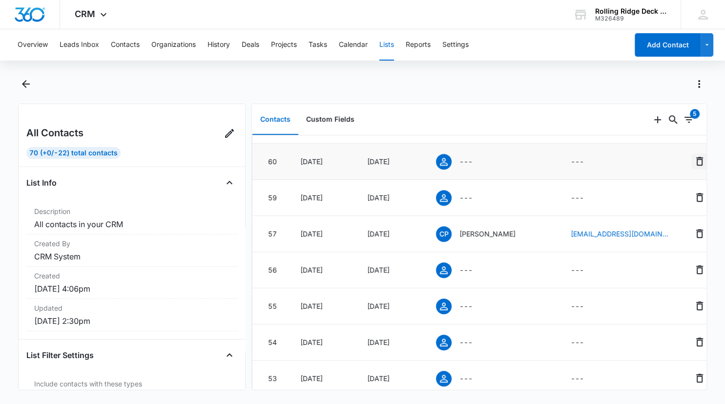
click at [694, 161] on icon "Remove" at bounding box center [700, 161] width 12 height 12
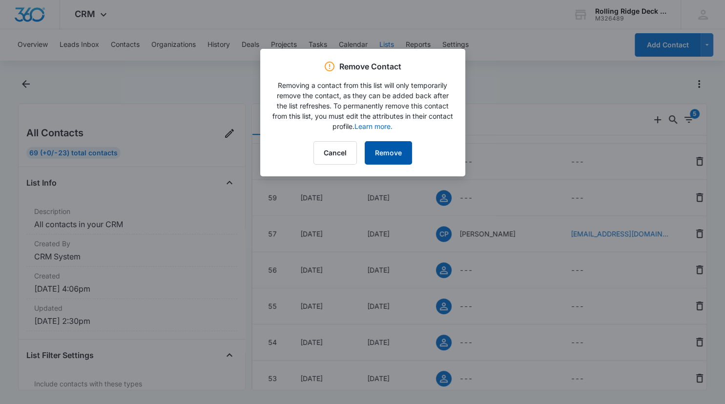
drag, startPoint x: 391, startPoint y: 154, endPoint x: 595, endPoint y: 147, distance: 203.7
click at [393, 154] on button "Remove" at bounding box center [388, 152] width 47 height 23
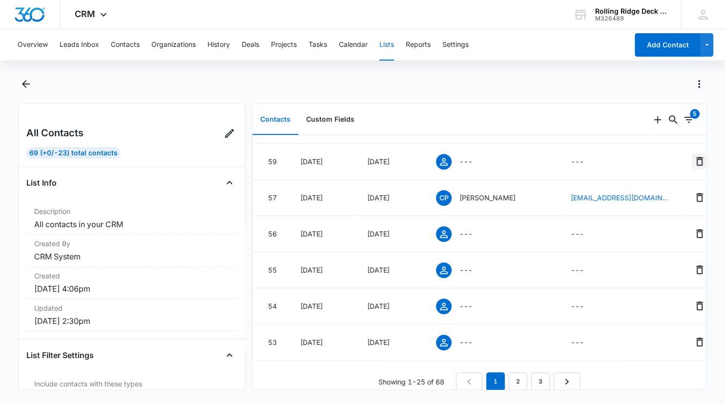
click at [696, 160] on icon "Remove" at bounding box center [699, 161] width 7 height 9
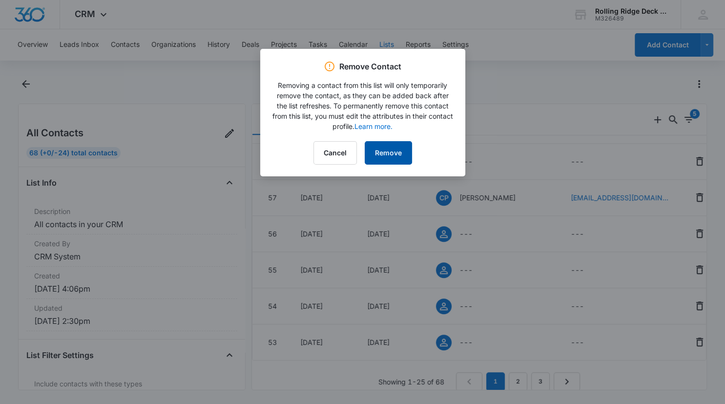
drag, startPoint x: 399, startPoint y: 148, endPoint x: 415, endPoint y: 147, distance: 16.6
click at [400, 148] on button "Remove" at bounding box center [388, 152] width 47 height 23
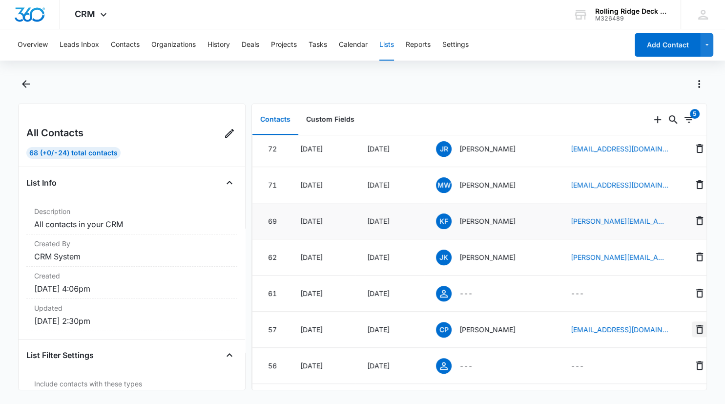
scroll to position [317, 0]
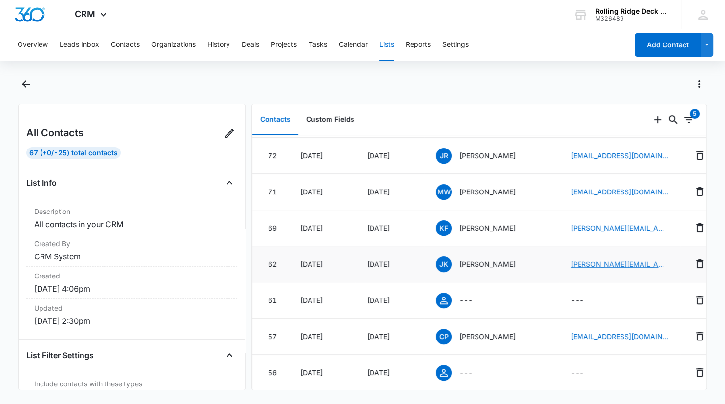
click at [591, 264] on link "jay@archtri.com" at bounding box center [620, 264] width 98 height 10
click at [472, 265] on p "Jay Knox" at bounding box center [487, 264] width 56 height 10
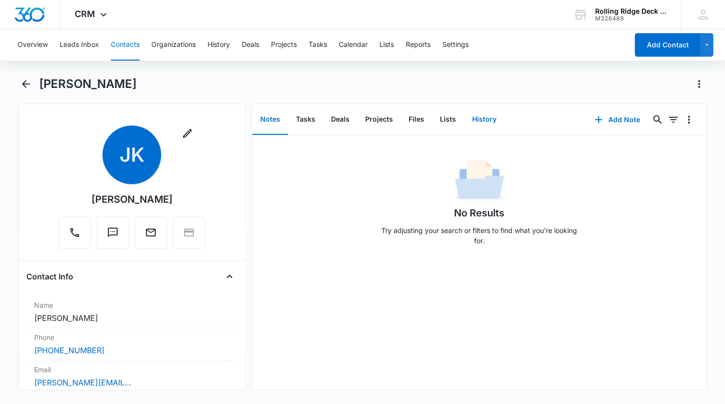
click at [485, 118] on button "History" at bounding box center [484, 119] width 40 height 30
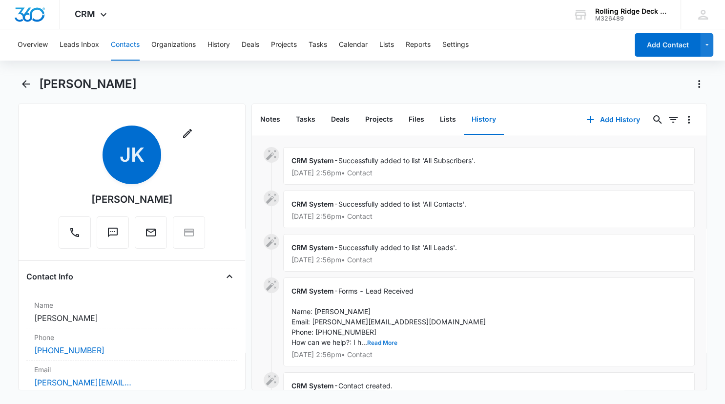
click at [383, 340] on button "Read More" at bounding box center [382, 343] width 30 height 6
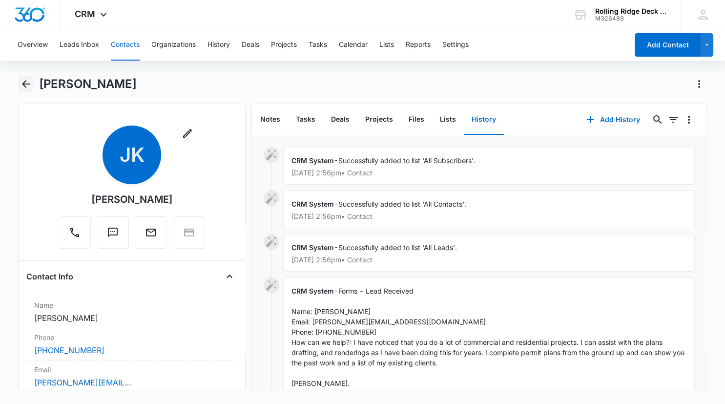
click at [28, 85] on icon "Back" at bounding box center [26, 84] width 12 height 12
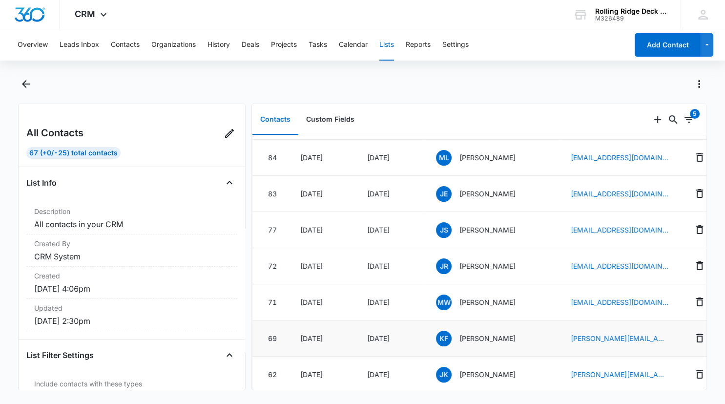
scroll to position [246, 0]
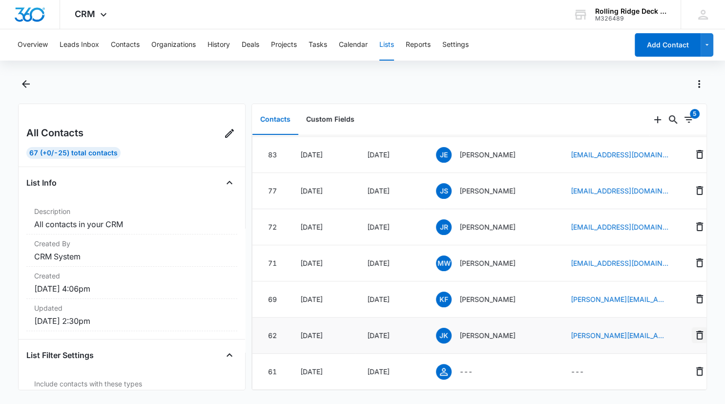
click at [696, 331] on icon "Remove" at bounding box center [699, 334] width 7 height 9
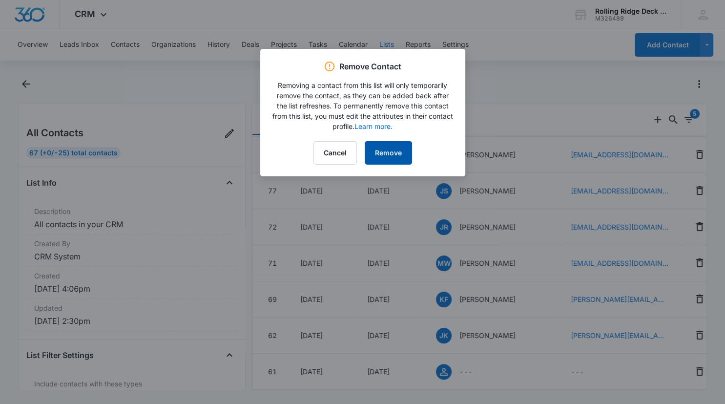
click at [391, 155] on button "Remove" at bounding box center [388, 152] width 47 height 23
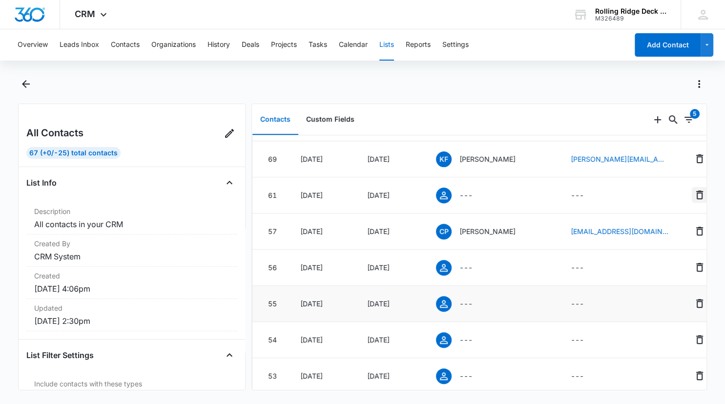
scroll to position [393, 0]
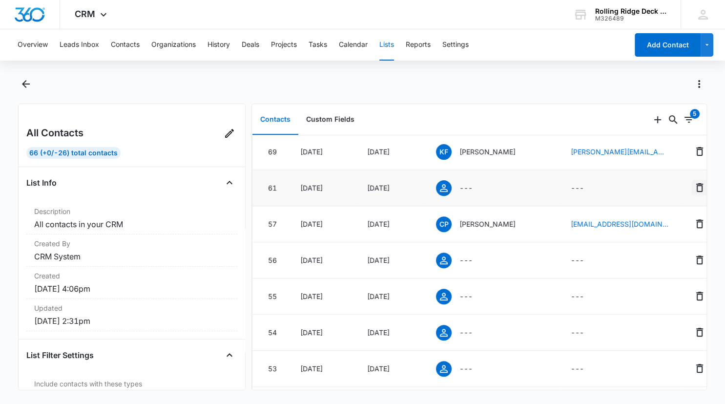
click at [694, 186] on icon "Remove" at bounding box center [700, 188] width 12 height 12
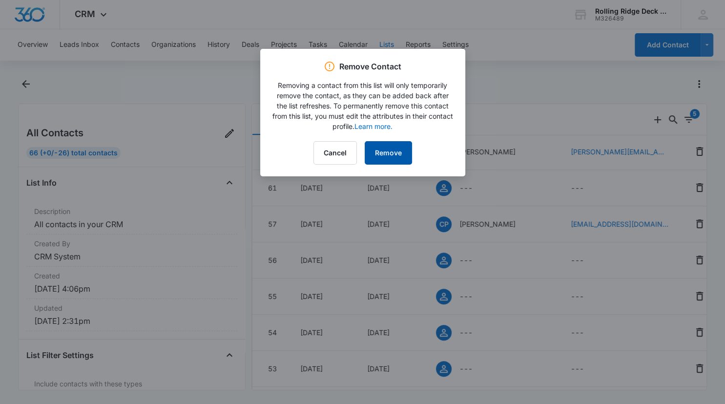
click at [385, 151] on button "Remove" at bounding box center [388, 152] width 47 height 23
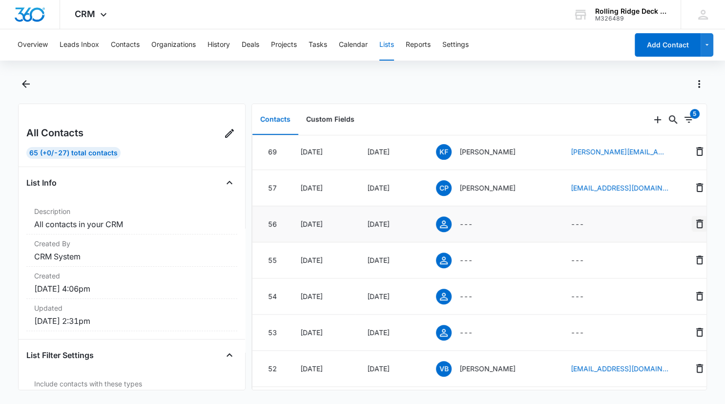
click at [694, 223] on icon "Remove" at bounding box center [700, 224] width 12 height 12
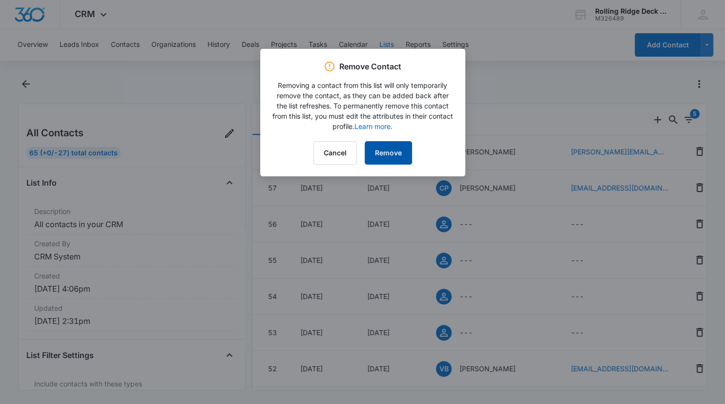
click at [387, 151] on button "Remove" at bounding box center [388, 152] width 47 height 23
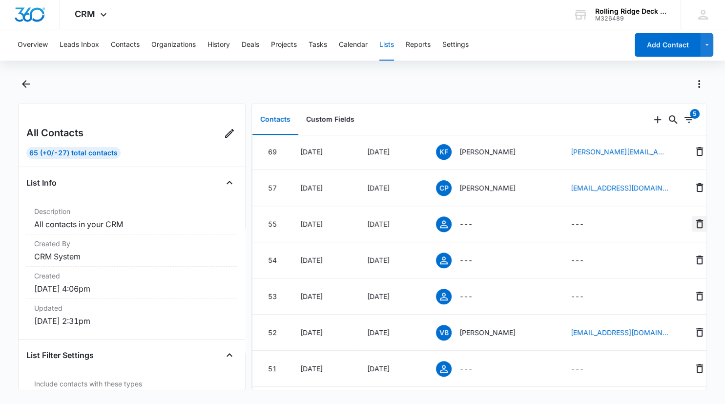
click at [694, 223] on icon "Remove" at bounding box center [700, 224] width 12 height 12
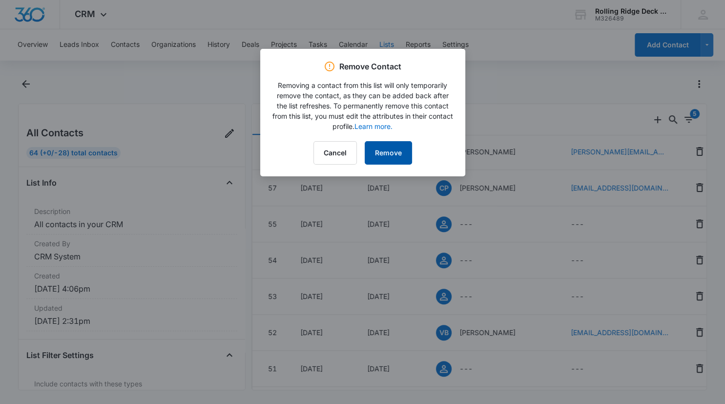
click at [397, 151] on button "Remove" at bounding box center [388, 152] width 47 height 23
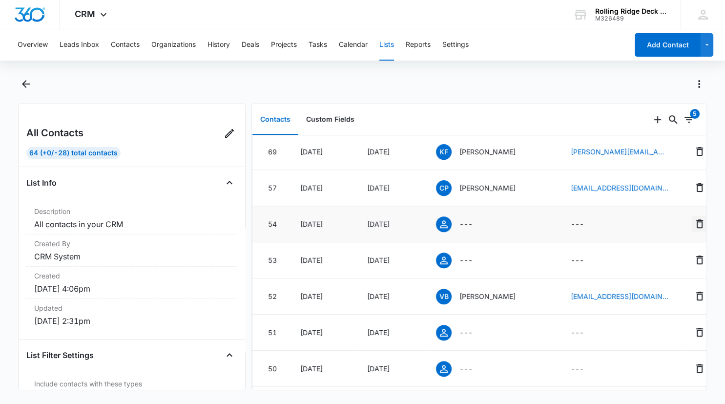
click at [696, 221] on icon "Remove" at bounding box center [699, 223] width 7 height 9
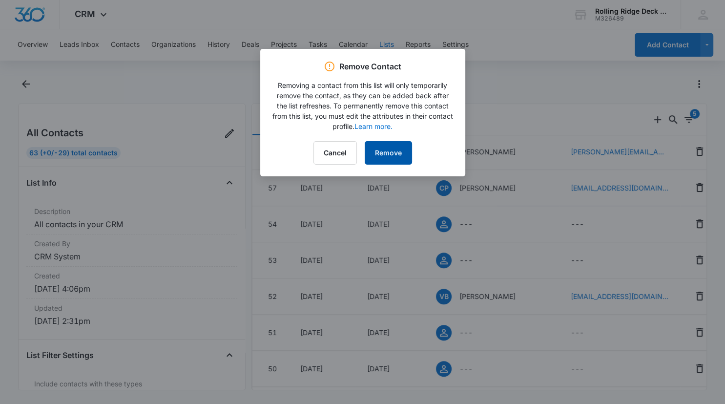
click at [399, 153] on button "Remove" at bounding box center [388, 152] width 47 height 23
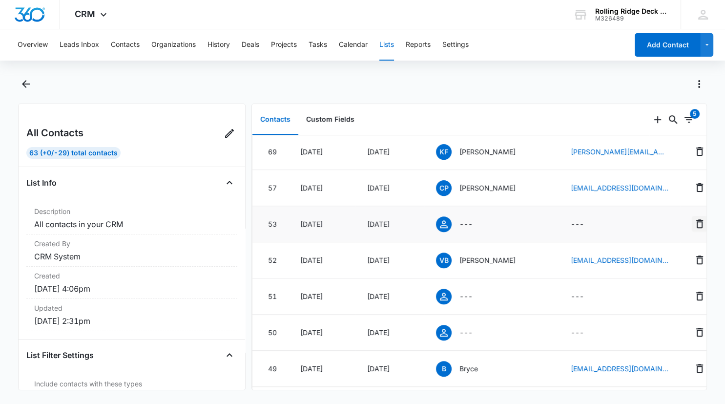
click at [694, 221] on icon "Remove" at bounding box center [700, 224] width 12 height 12
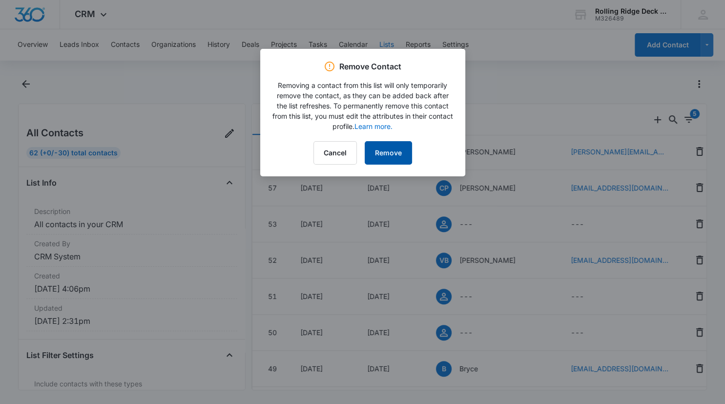
click at [397, 155] on button "Remove" at bounding box center [388, 152] width 47 height 23
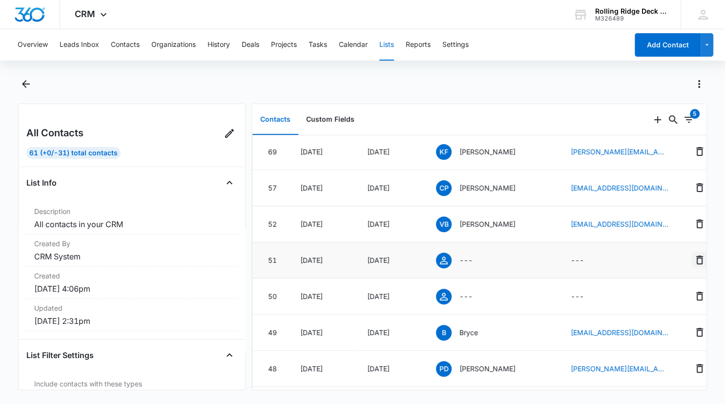
click at [694, 261] on icon "Remove" at bounding box center [700, 260] width 12 height 12
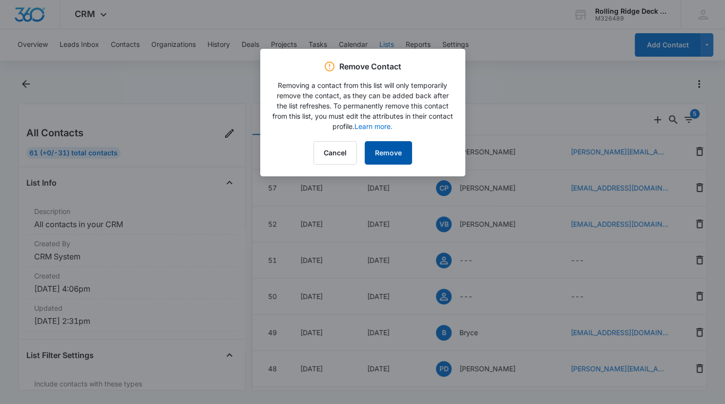
click at [394, 157] on button "Remove" at bounding box center [388, 152] width 47 height 23
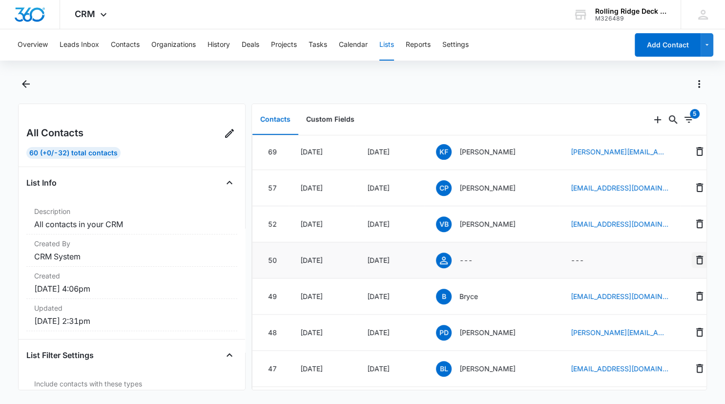
click at [696, 257] on icon "Remove" at bounding box center [699, 259] width 7 height 9
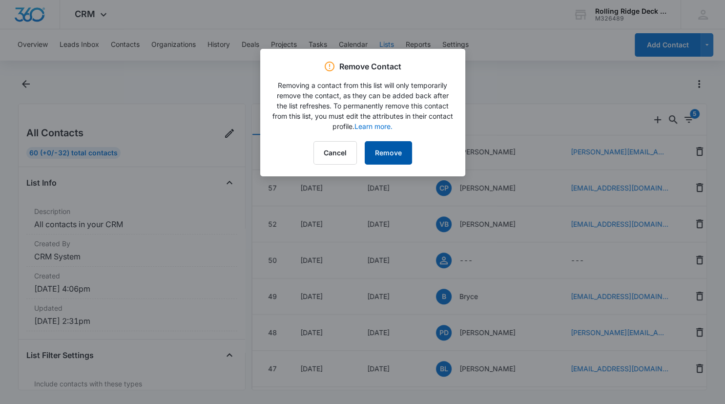
click at [390, 151] on button "Remove" at bounding box center [388, 152] width 47 height 23
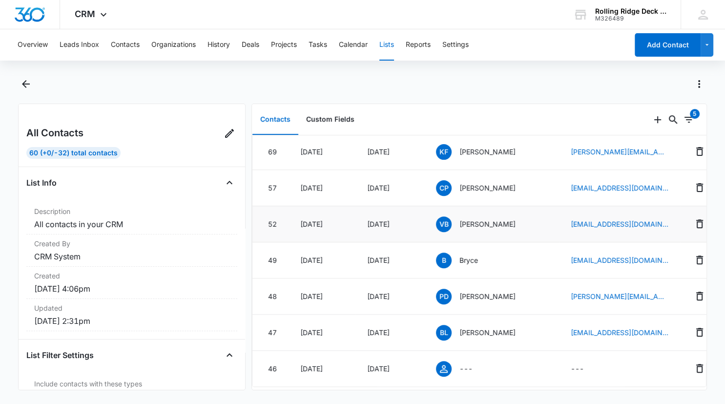
click at [478, 223] on p "Vitor Bonzi" at bounding box center [487, 224] width 56 height 10
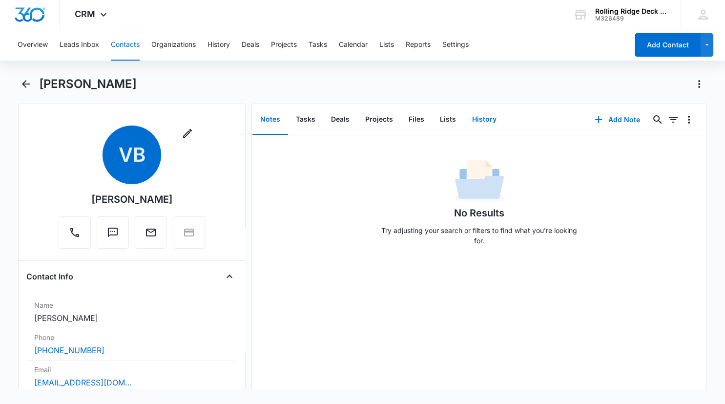
click at [481, 119] on button "History" at bounding box center [484, 119] width 40 height 30
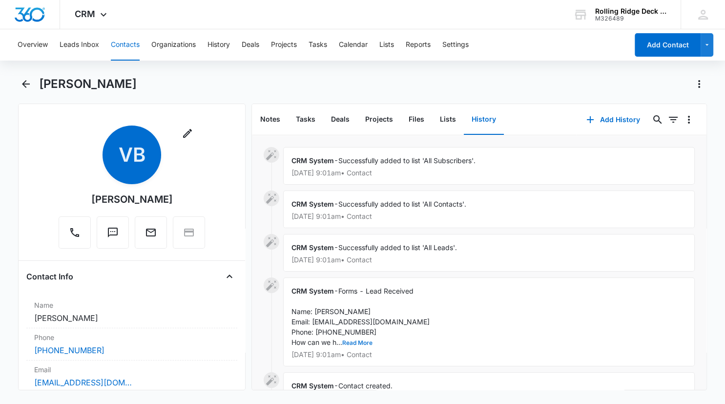
click at [360, 341] on button "Read More" at bounding box center [357, 343] width 30 height 6
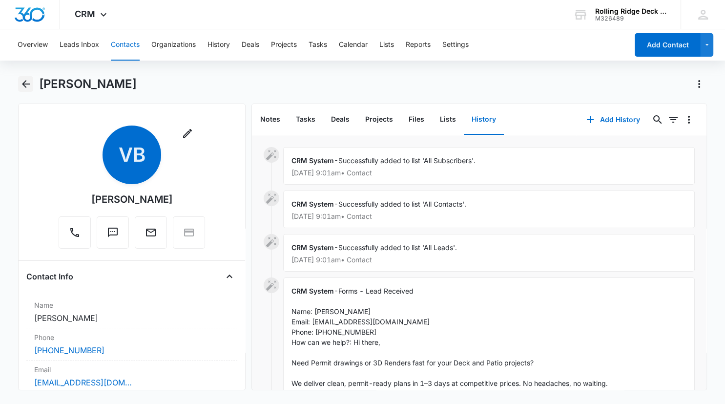
click at [26, 83] on icon "Back" at bounding box center [26, 84] width 12 height 12
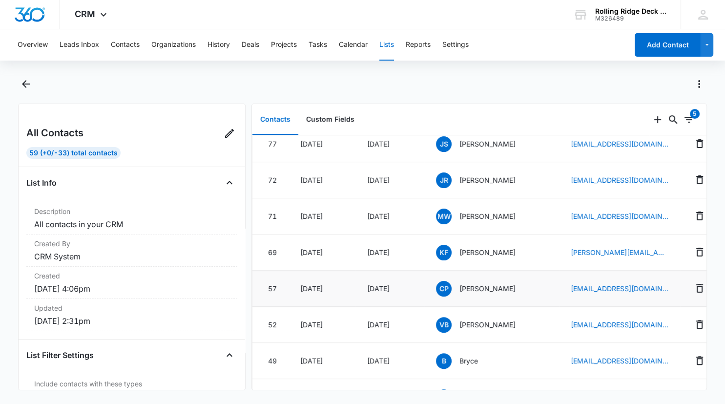
scroll to position [344, 0]
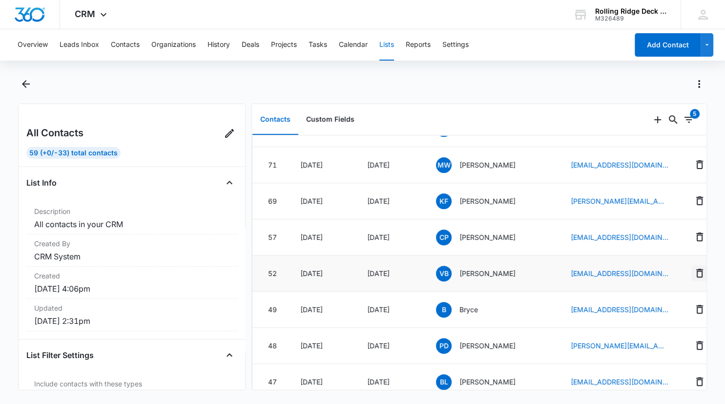
click at [694, 272] on icon "Remove" at bounding box center [700, 273] width 12 height 12
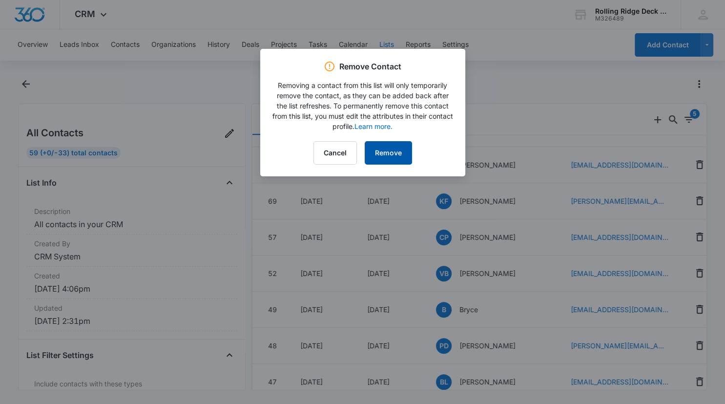
click at [370, 156] on button "Remove" at bounding box center [388, 152] width 47 height 23
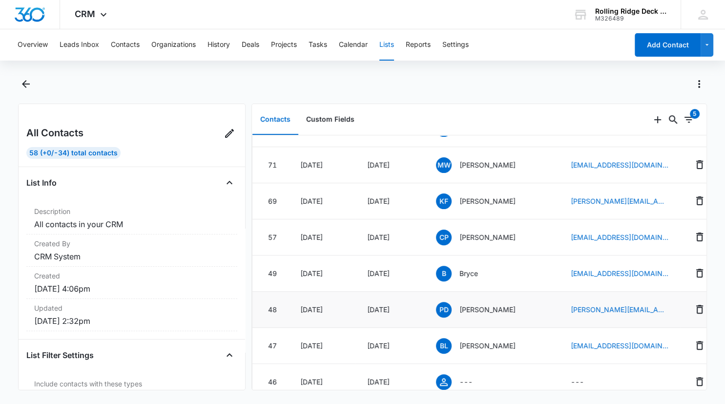
click at [482, 305] on p "Paul Davis" at bounding box center [487, 309] width 56 height 10
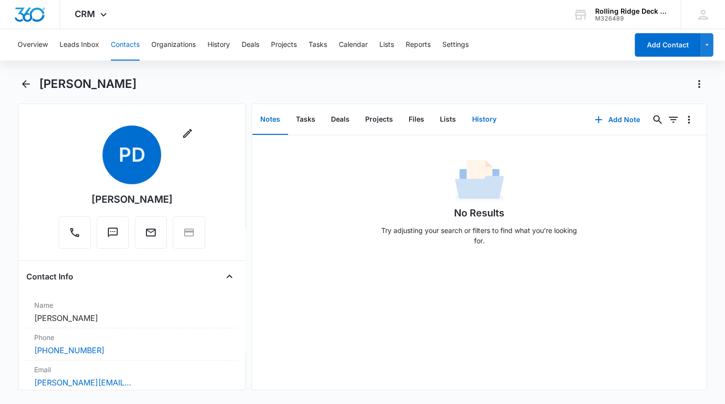
click at [486, 121] on button "History" at bounding box center [484, 119] width 40 height 30
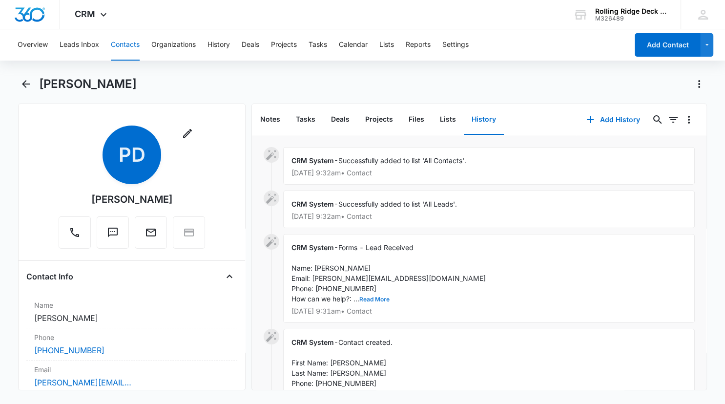
click at [382, 299] on button "Read More" at bounding box center [374, 299] width 30 height 6
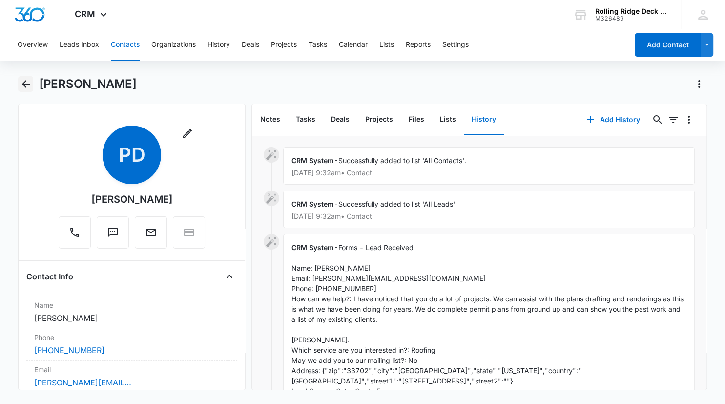
click at [23, 84] on icon "Back" at bounding box center [26, 84] width 8 height 8
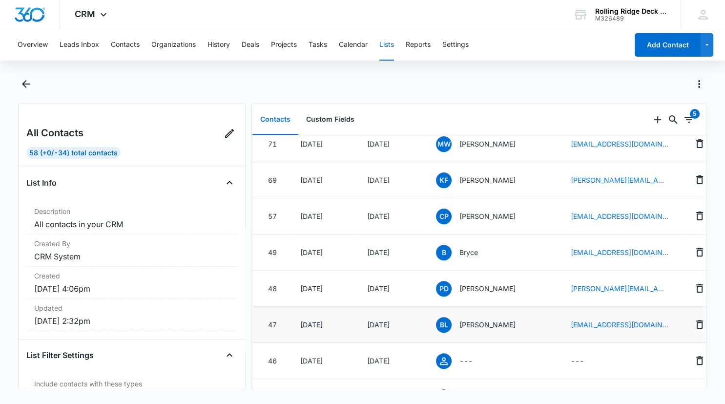
scroll to position [393, 0]
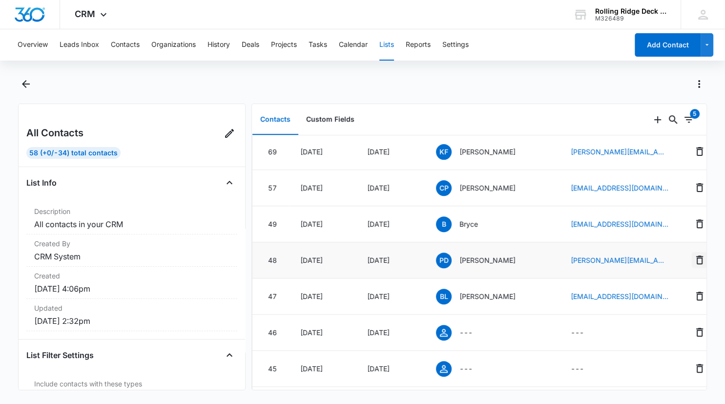
click at [696, 258] on icon "Remove" at bounding box center [699, 259] width 7 height 9
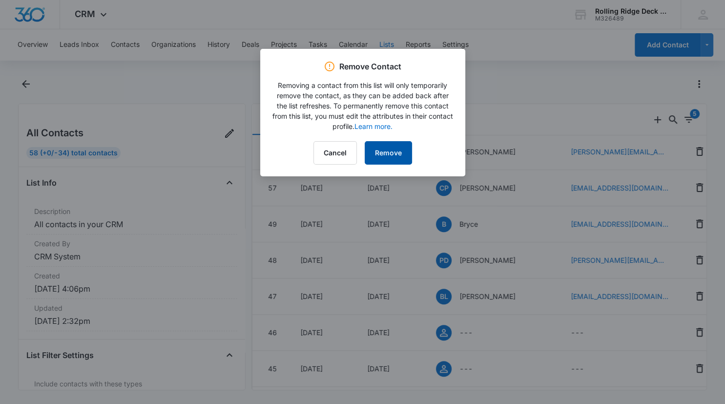
click at [395, 156] on button "Remove" at bounding box center [388, 152] width 47 height 23
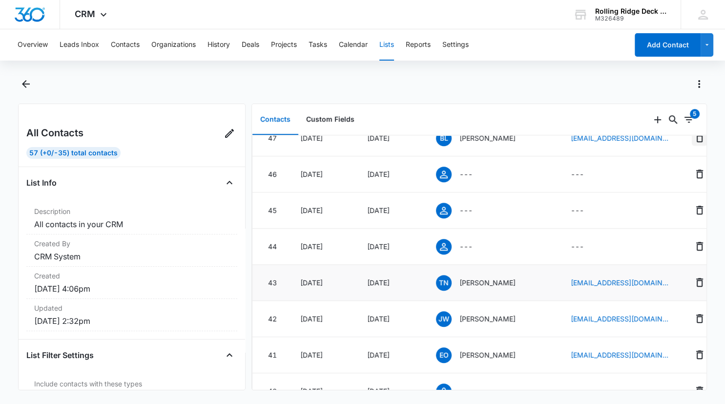
scroll to position [492, 0]
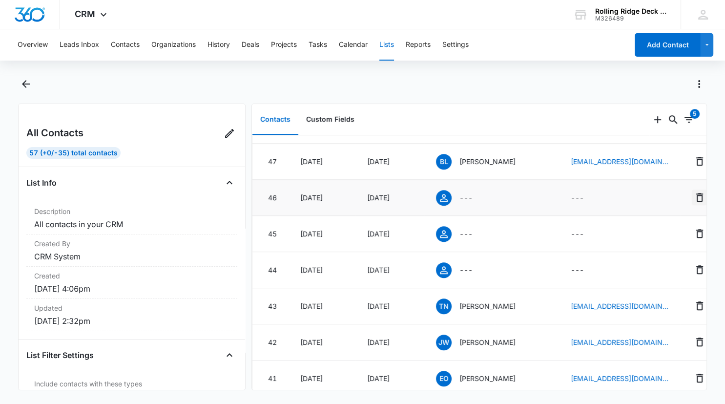
click at [696, 198] on icon "Remove" at bounding box center [699, 197] width 7 height 9
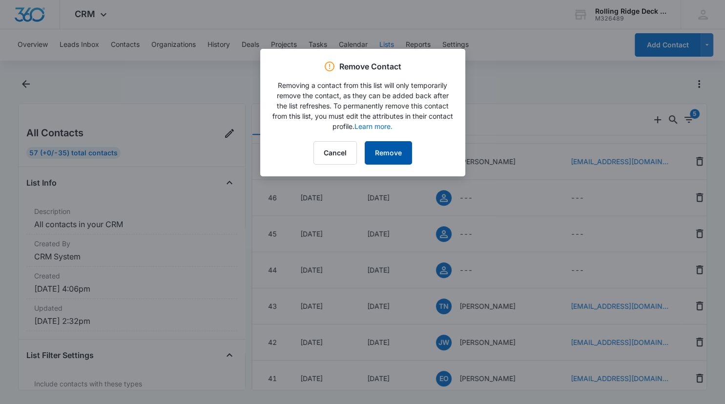
click at [386, 151] on button "Remove" at bounding box center [388, 152] width 47 height 23
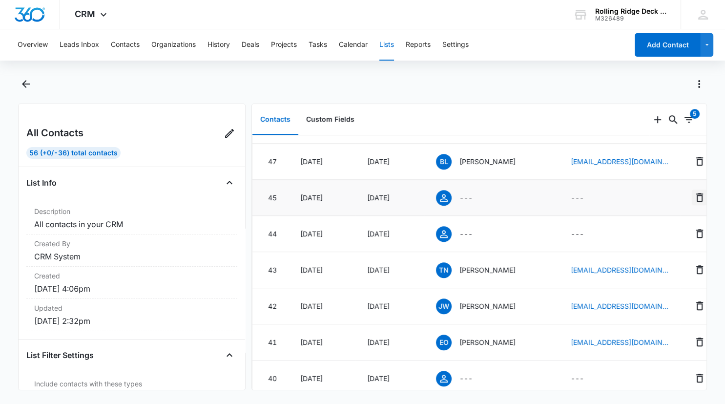
click at [694, 198] on icon "Remove" at bounding box center [700, 197] width 12 height 12
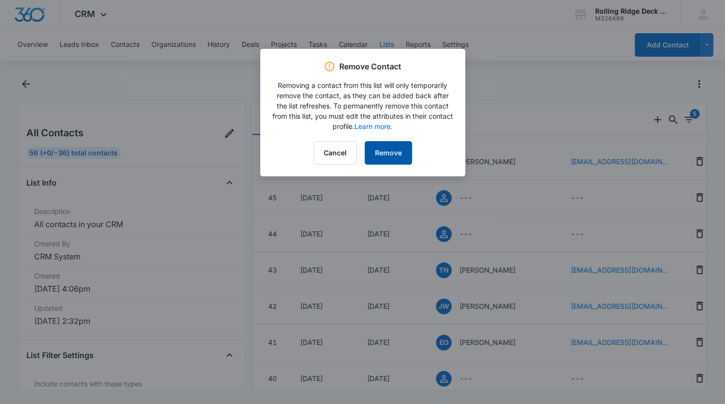
click at [380, 155] on button "Remove" at bounding box center [388, 152] width 47 height 23
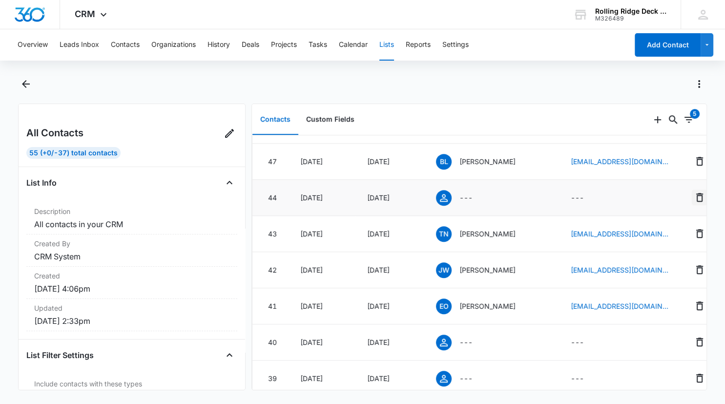
click at [696, 196] on icon "Remove" at bounding box center [699, 197] width 7 height 9
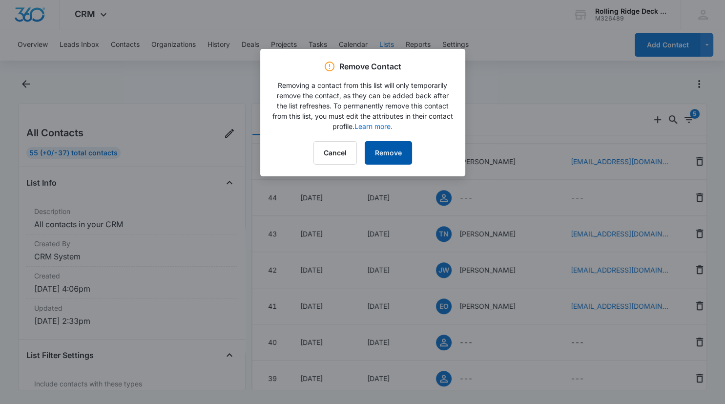
click at [390, 151] on button "Remove" at bounding box center [388, 152] width 47 height 23
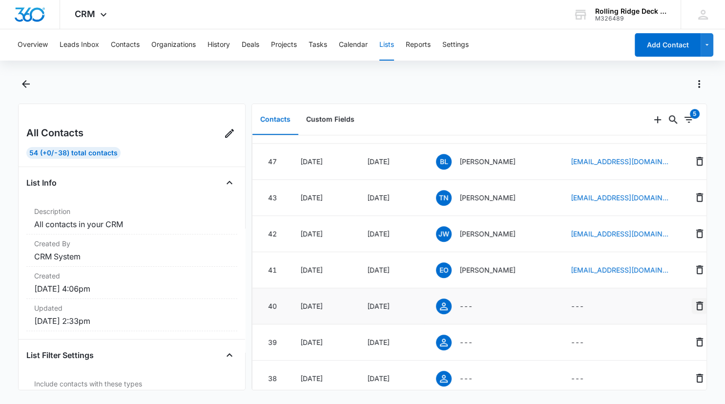
click at [694, 307] on icon "Remove" at bounding box center [700, 306] width 12 height 12
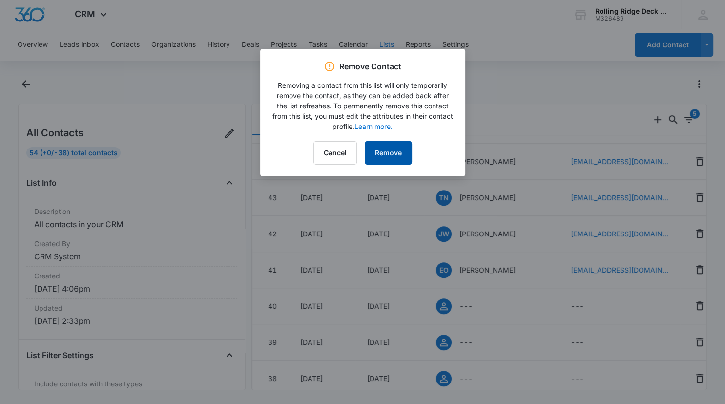
click at [400, 155] on button "Remove" at bounding box center [388, 152] width 47 height 23
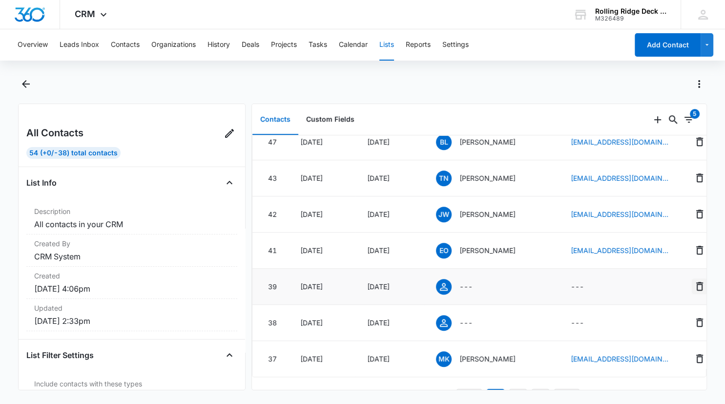
scroll to position [537, 0]
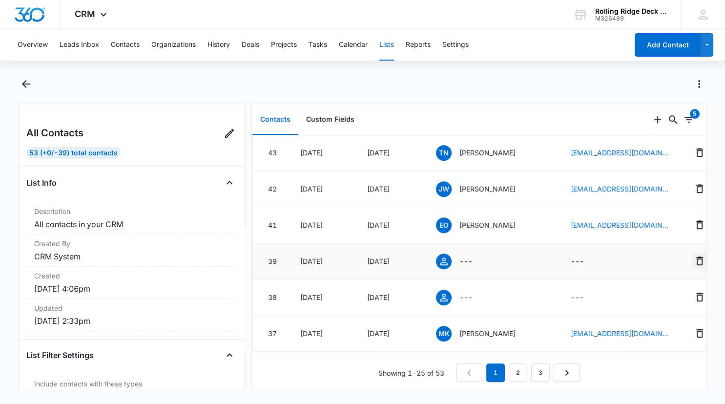
click at [696, 259] on icon "Remove" at bounding box center [699, 260] width 7 height 9
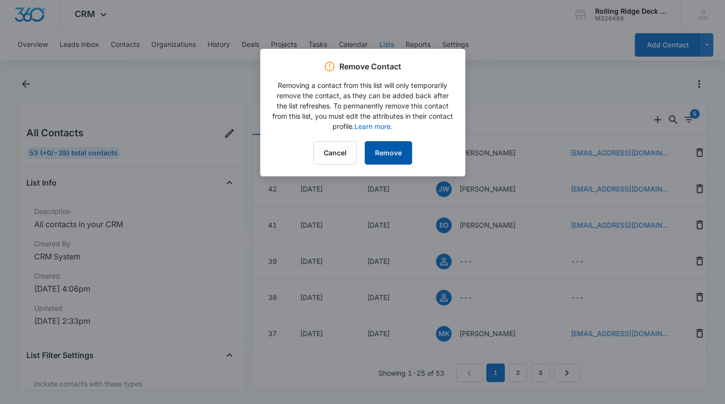
click at [399, 157] on button "Remove" at bounding box center [388, 152] width 47 height 23
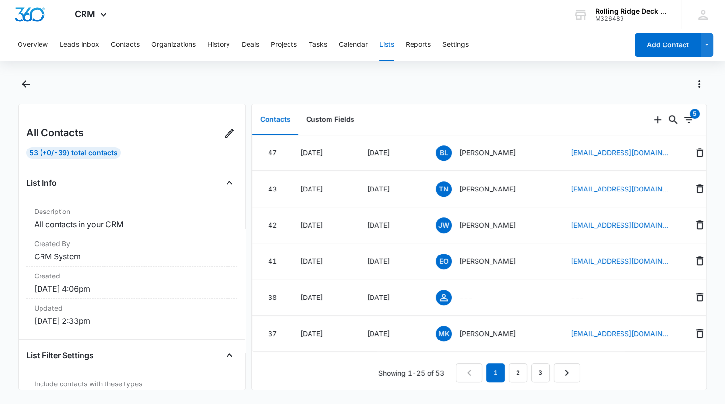
scroll to position [501, 0]
click at [694, 296] on icon "Remove" at bounding box center [700, 297] width 12 height 12
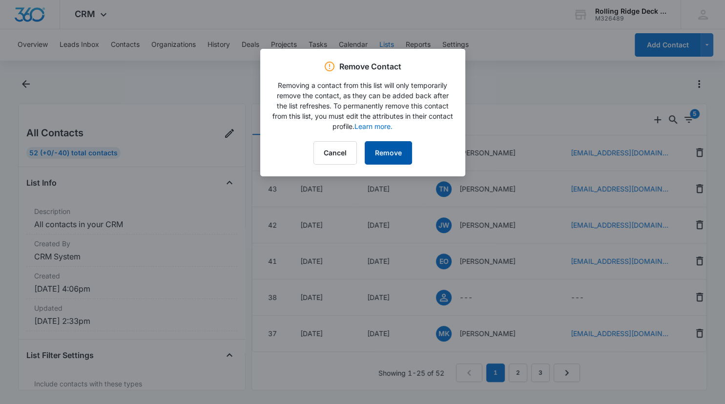
click at [392, 155] on button "Remove" at bounding box center [388, 152] width 47 height 23
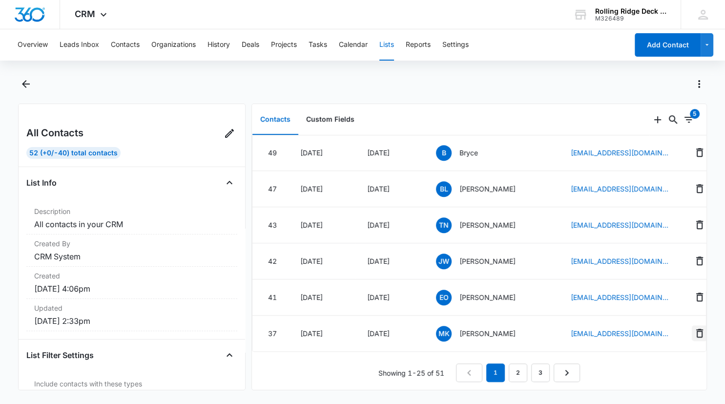
scroll to position [465, 0]
click at [517, 373] on link "2" at bounding box center [518, 372] width 19 height 19
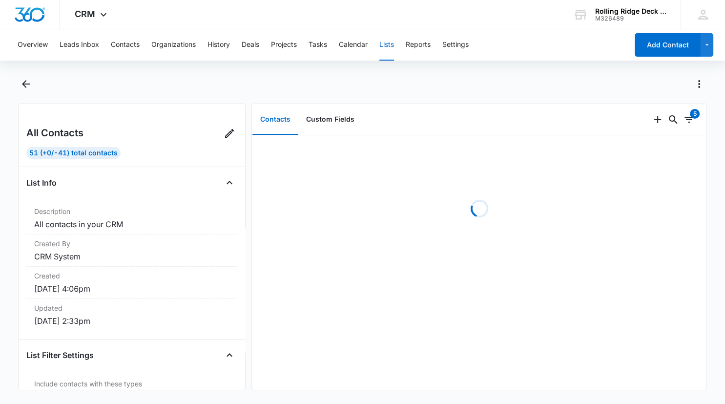
scroll to position [0, 0]
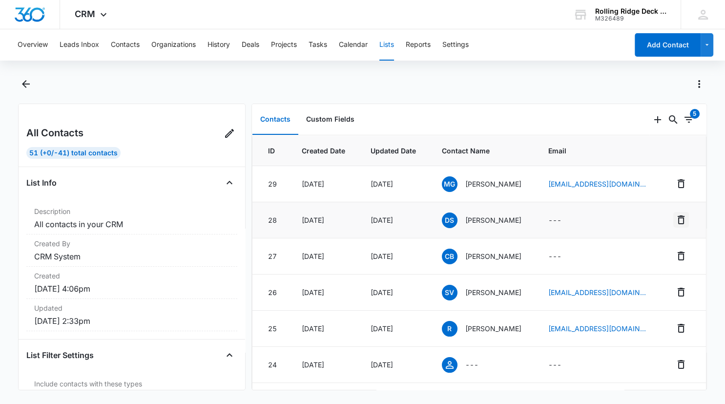
click at [679, 219] on icon "Remove" at bounding box center [681, 220] width 12 height 12
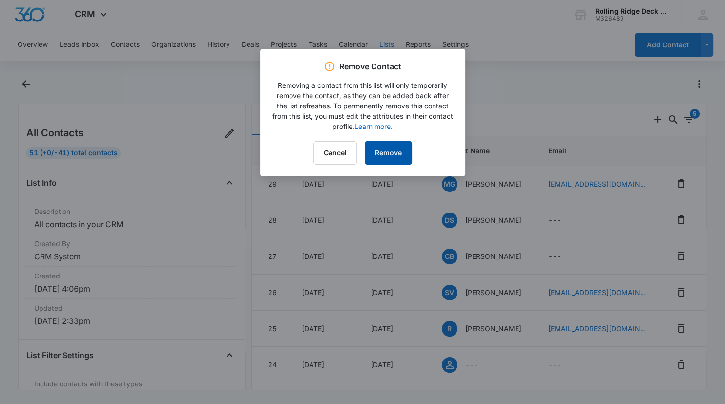
click at [392, 152] on button "Remove" at bounding box center [388, 152] width 47 height 23
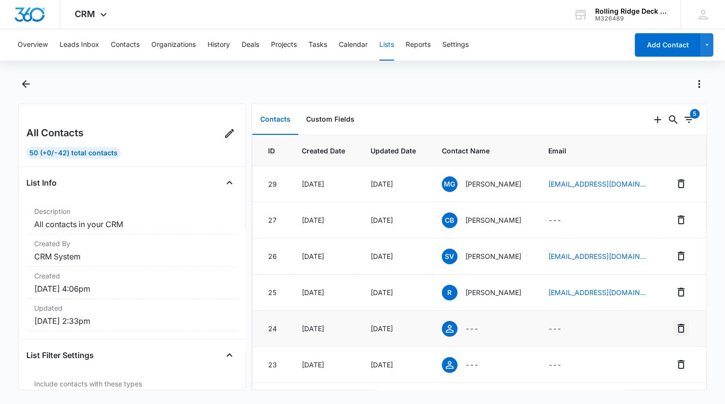
click at [684, 326] on icon "Remove" at bounding box center [681, 328] width 7 height 9
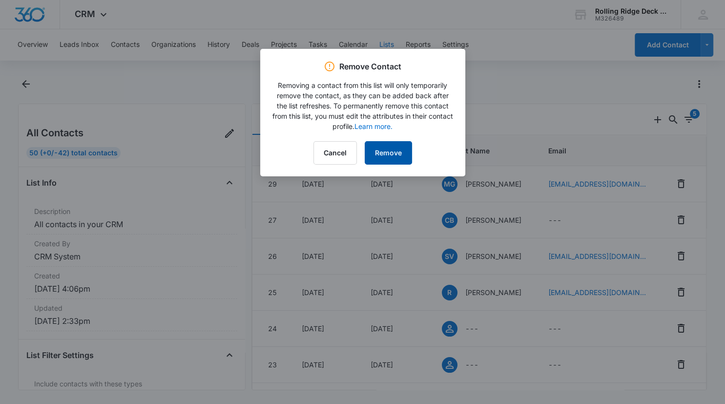
click at [393, 146] on button "Remove" at bounding box center [388, 152] width 47 height 23
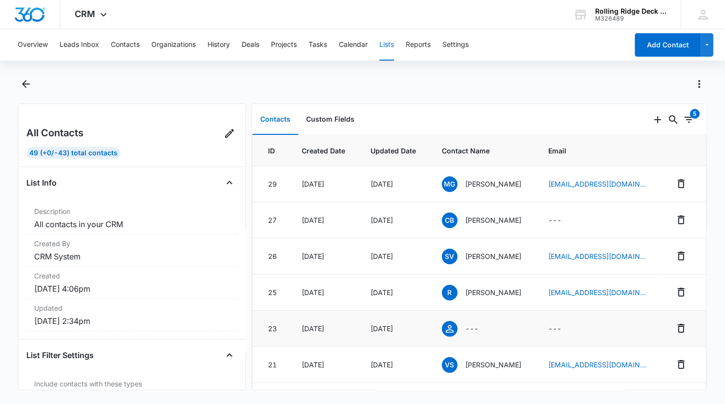
click at [471, 328] on p "---" at bounding box center [471, 328] width 13 height 10
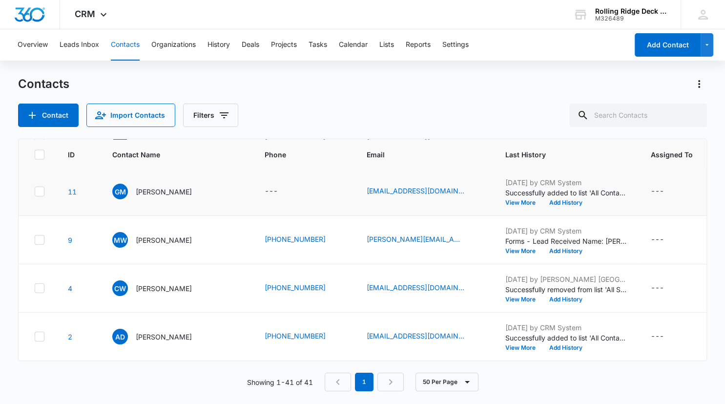
scroll to position [2637, 0]
click at [390, 44] on button "Lists" at bounding box center [386, 44] width 15 height 31
